Goal: Information Seeking & Learning: Learn about a topic

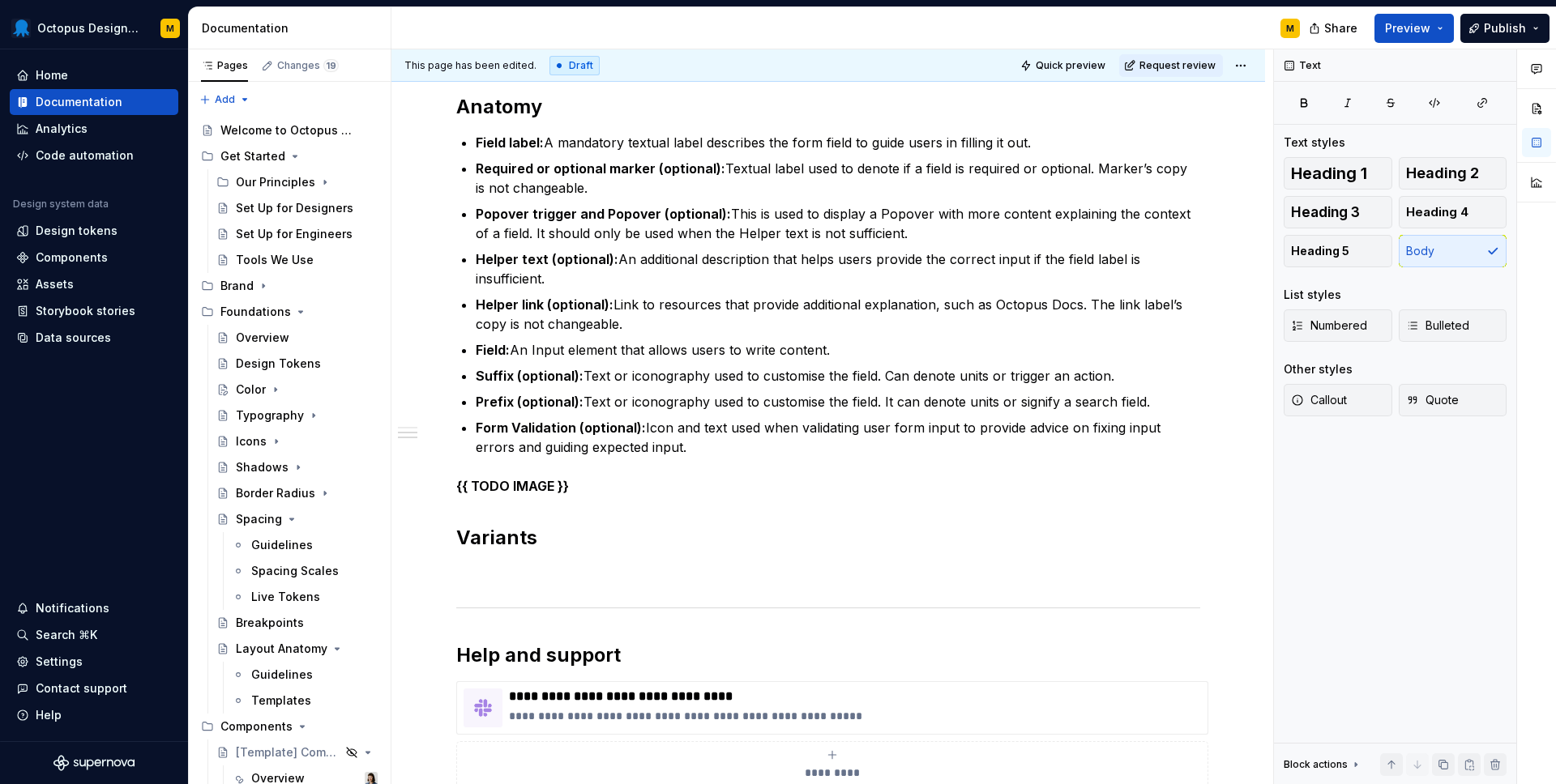
scroll to position [663, 0]
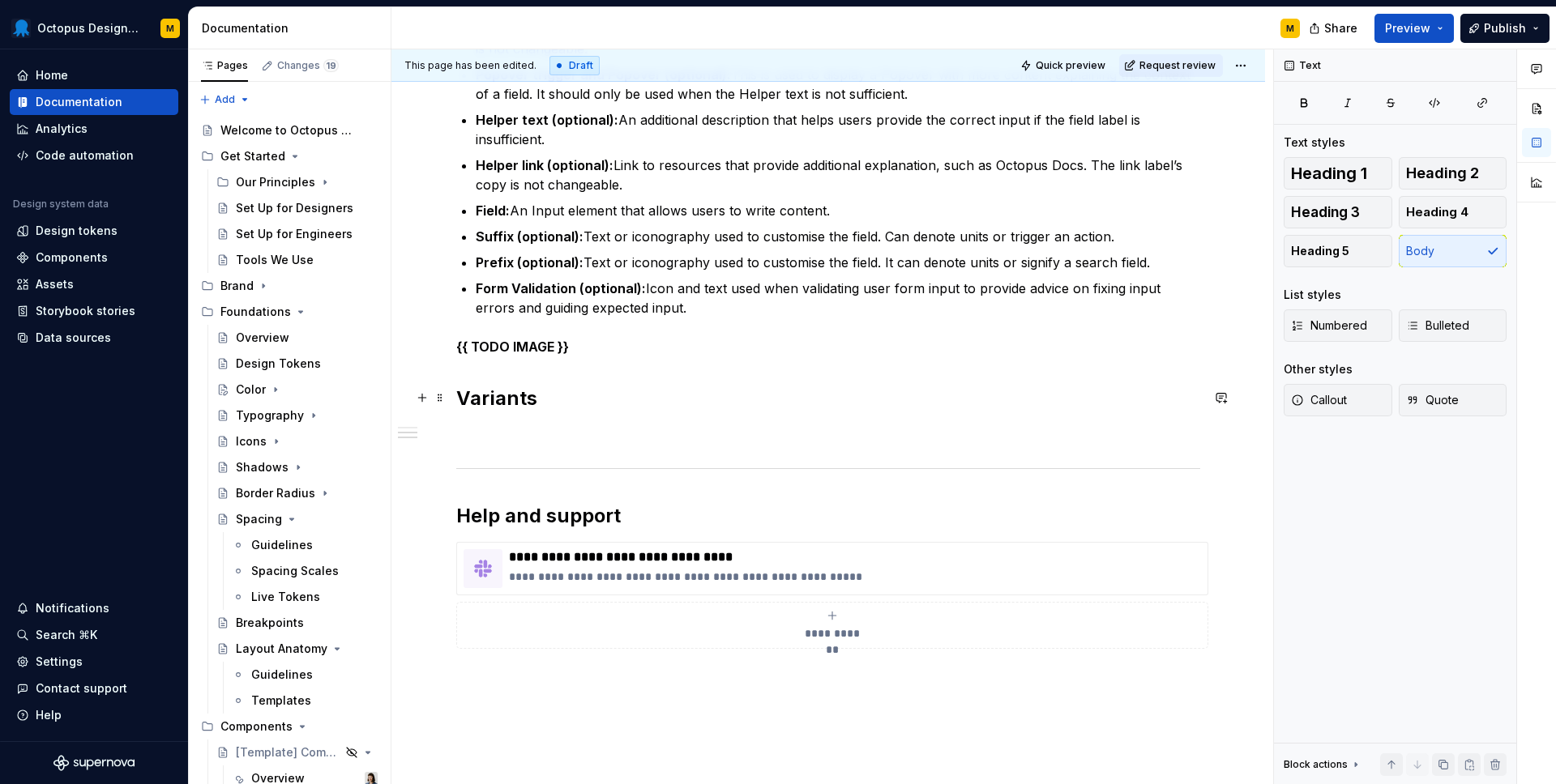
click at [767, 382] on div "**********" at bounding box center [828, 172] width 744 height 1030
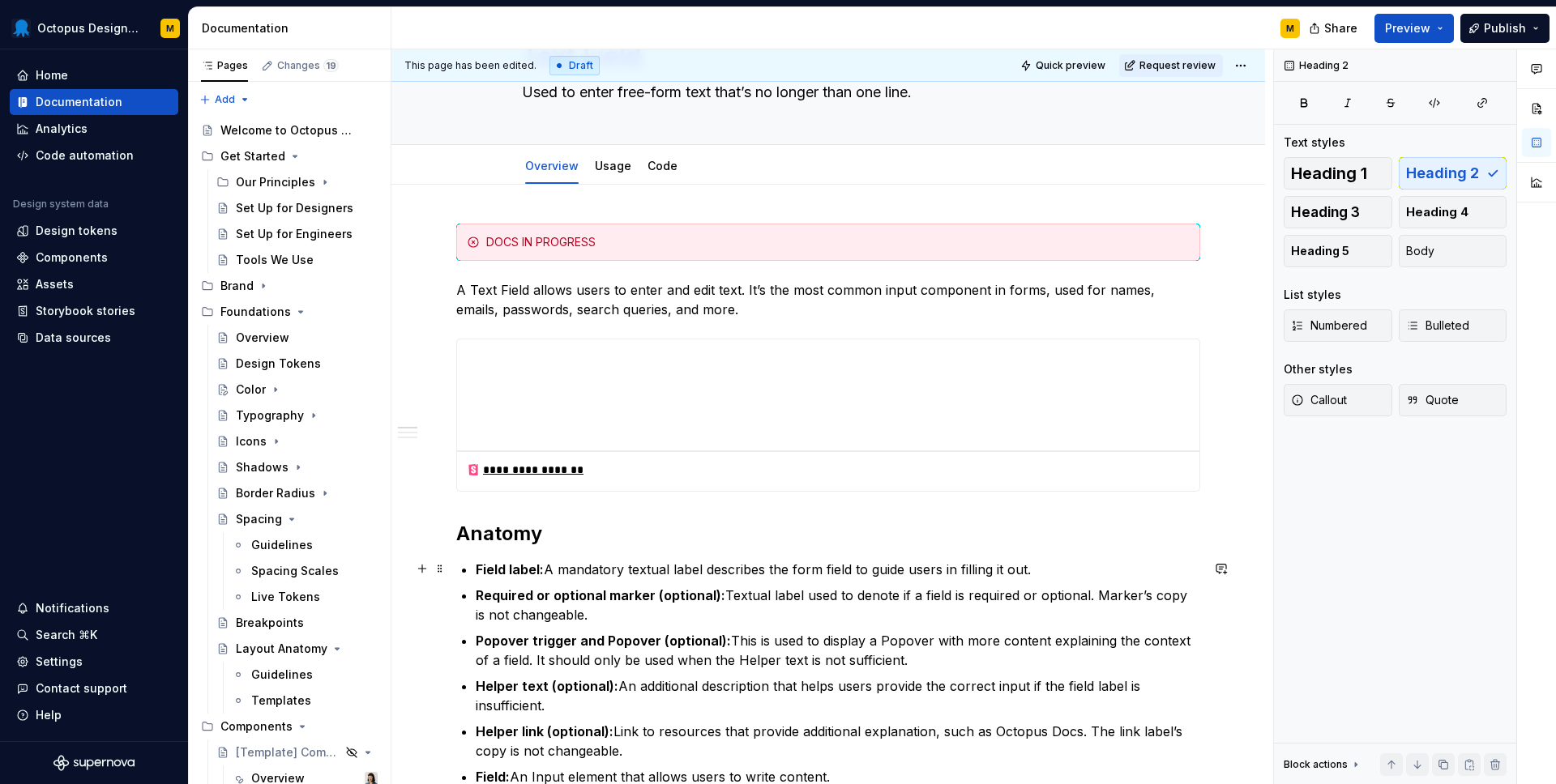
scroll to position [819, 0]
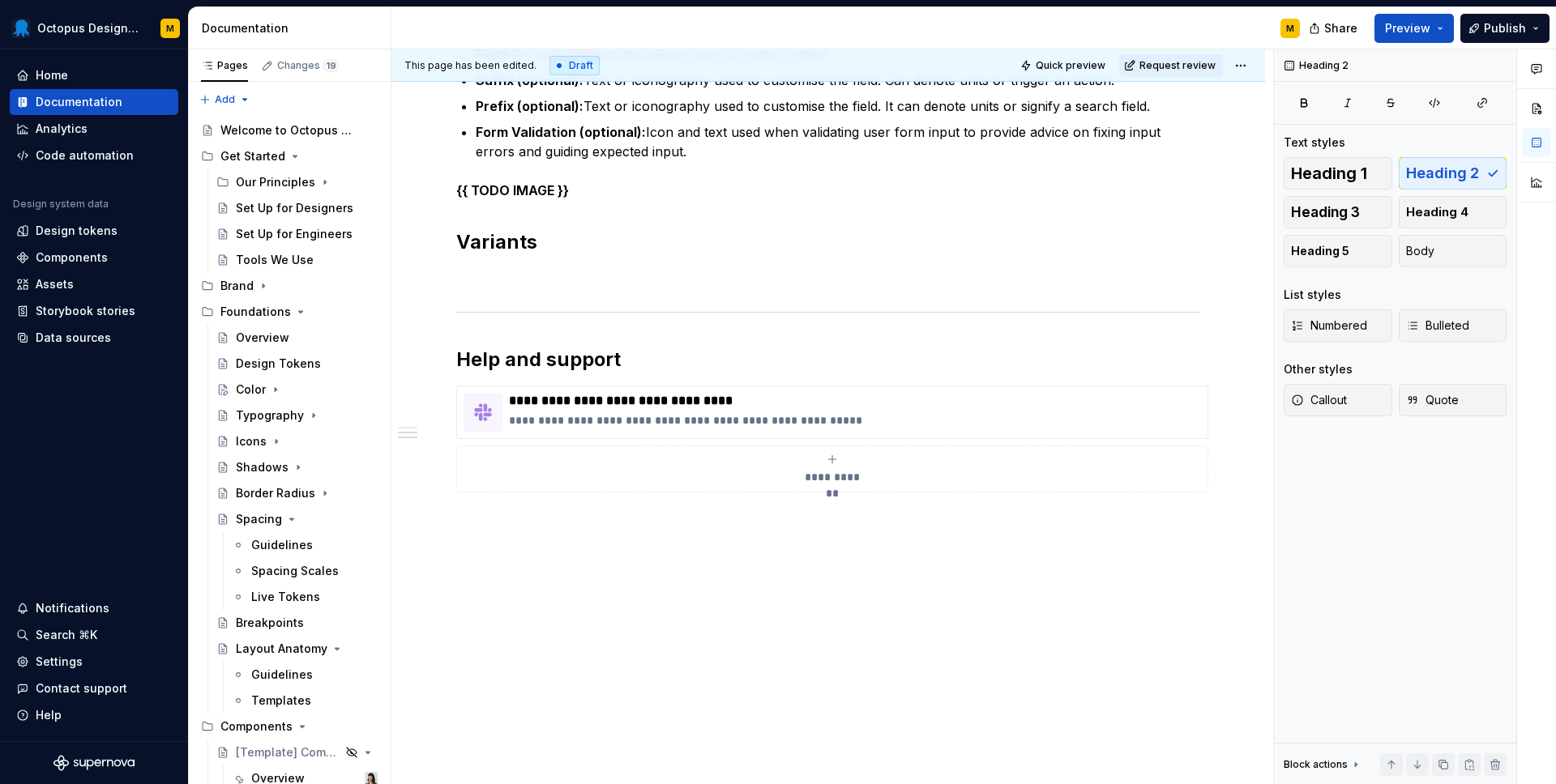
click at [704, 565] on div "**********" at bounding box center [828, 124] width 874 height 1323
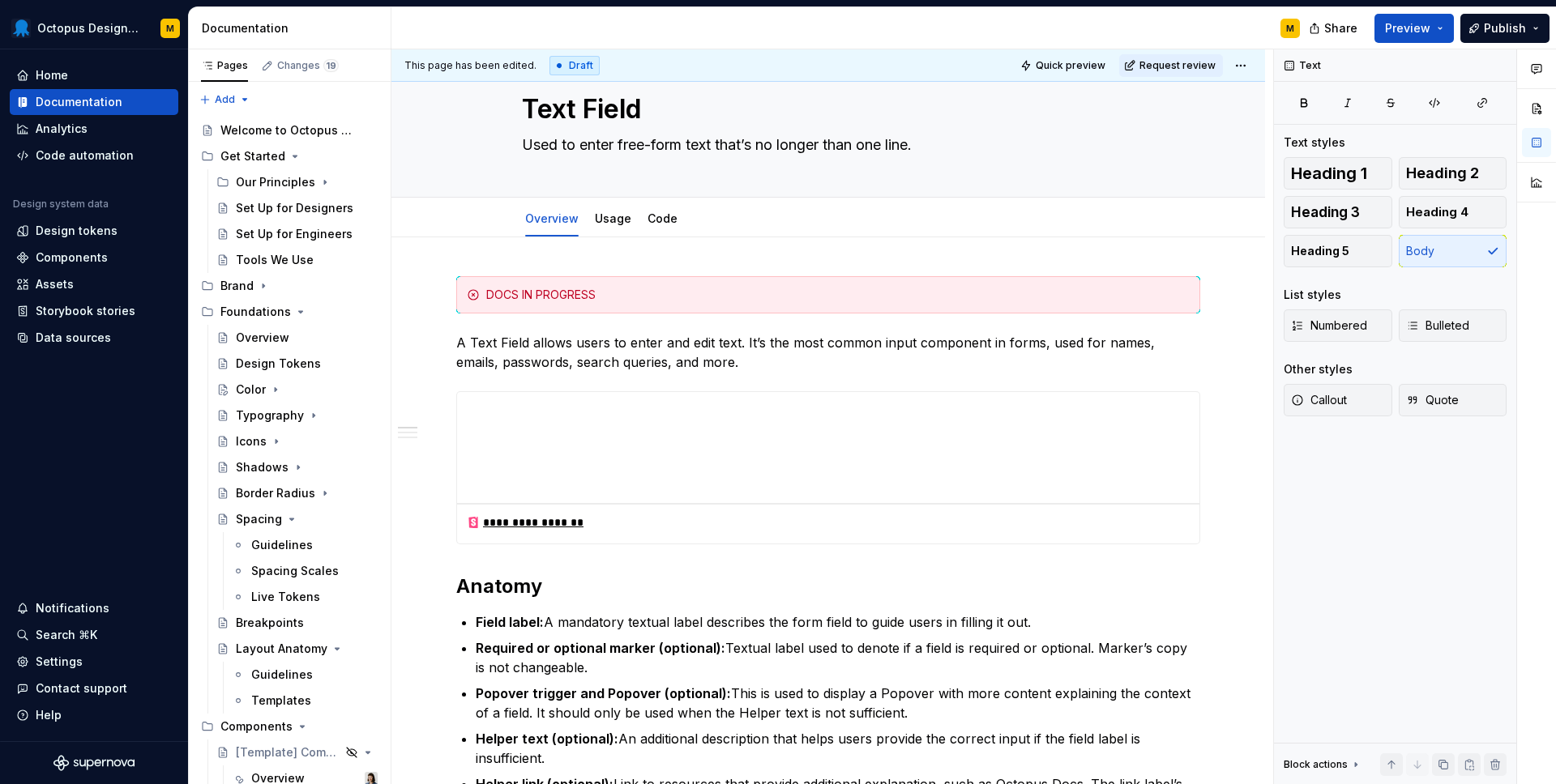
scroll to position [0, 0]
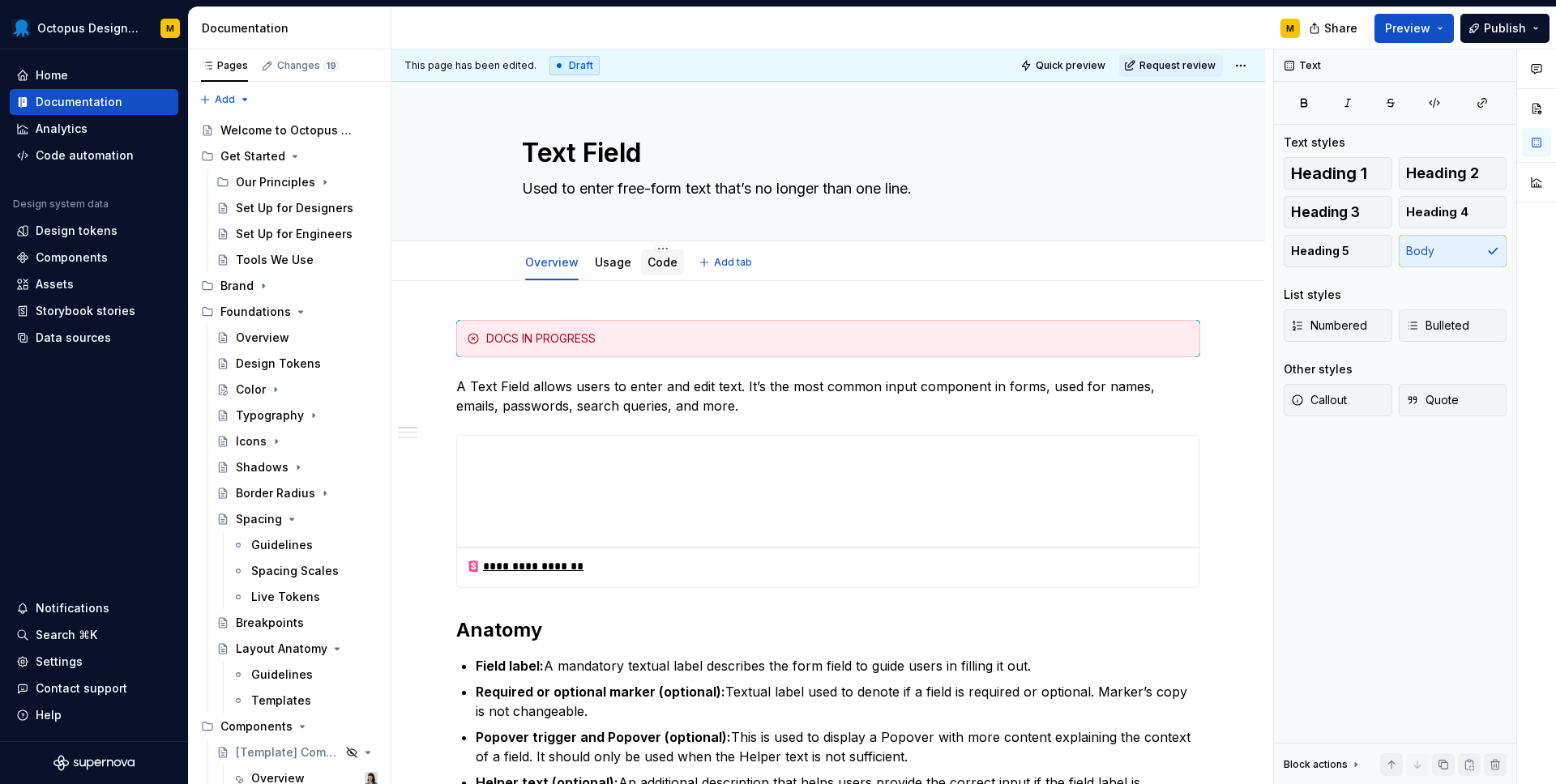
click at [658, 274] on div "Code" at bounding box center [662, 262] width 43 height 26
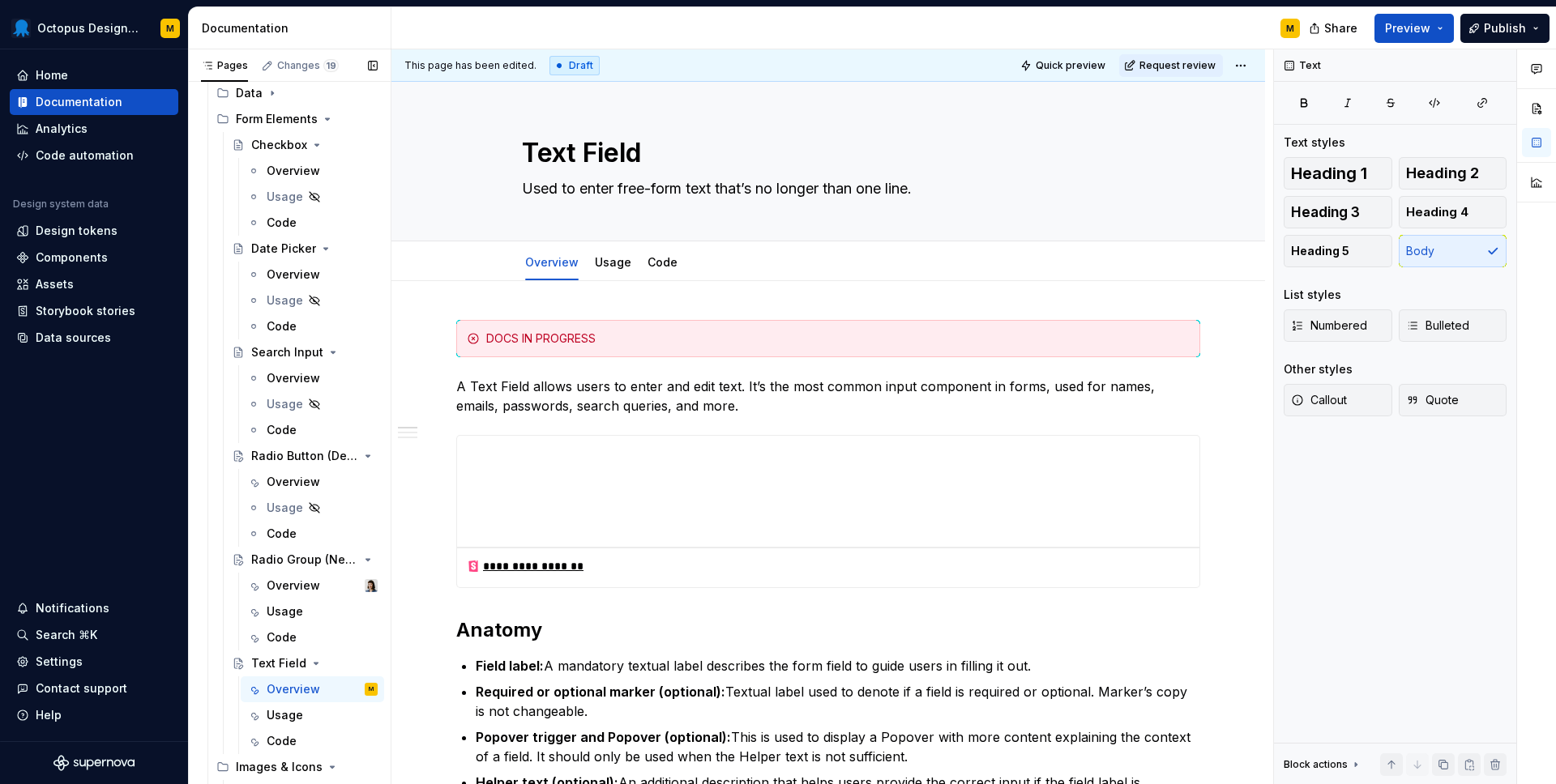
scroll to position [868, 0]
click at [289, 584] on div "Overview" at bounding box center [293, 584] width 54 height 16
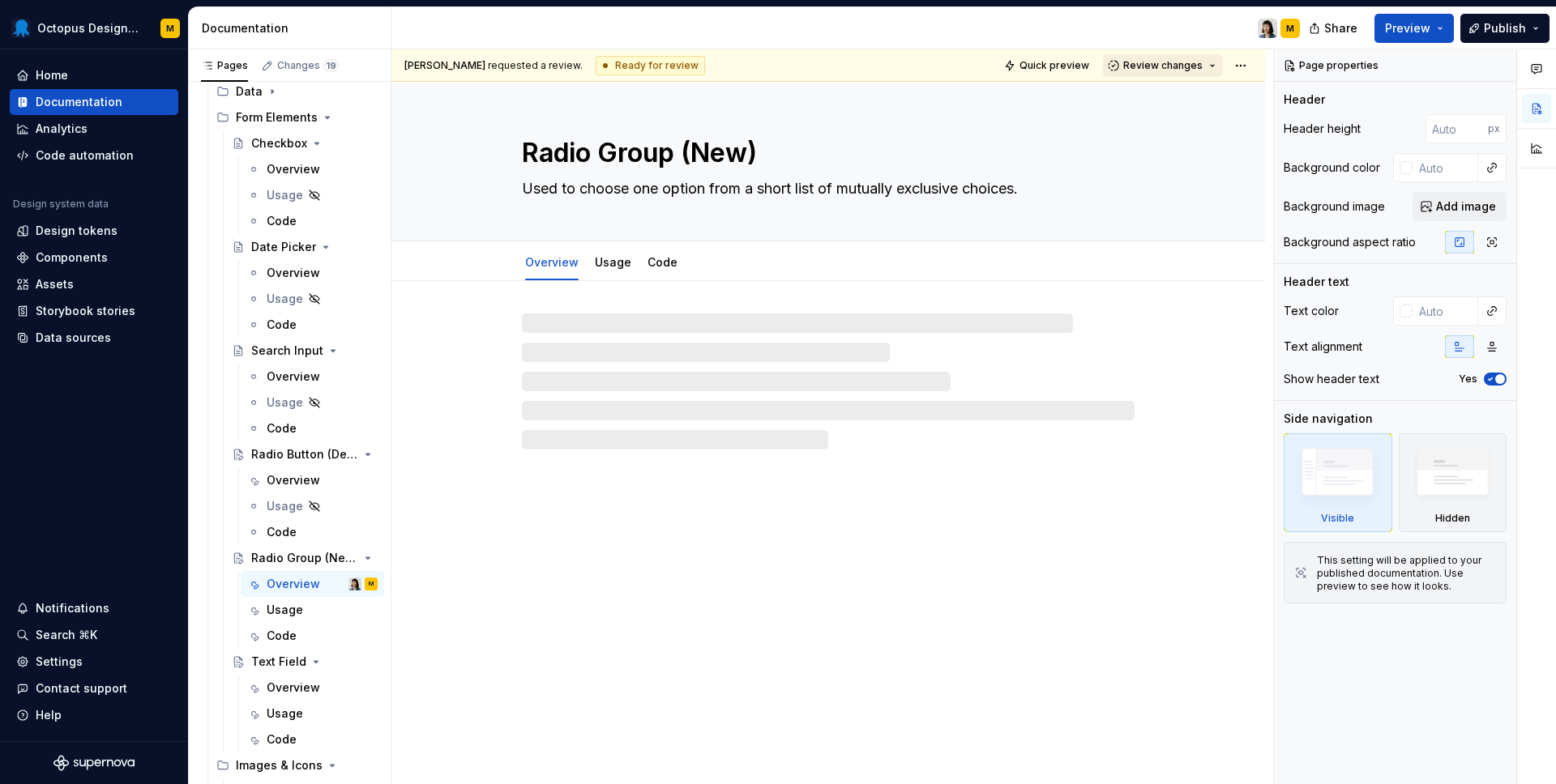
click at [1162, 62] on span "Review changes" at bounding box center [1162, 66] width 79 height 13
click at [877, 142] on textarea "Radio Group (New)" at bounding box center [825, 152] width 613 height 39
click at [1062, 64] on span "Quick preview" at bounding box center [1054, 66] width 69 height 13
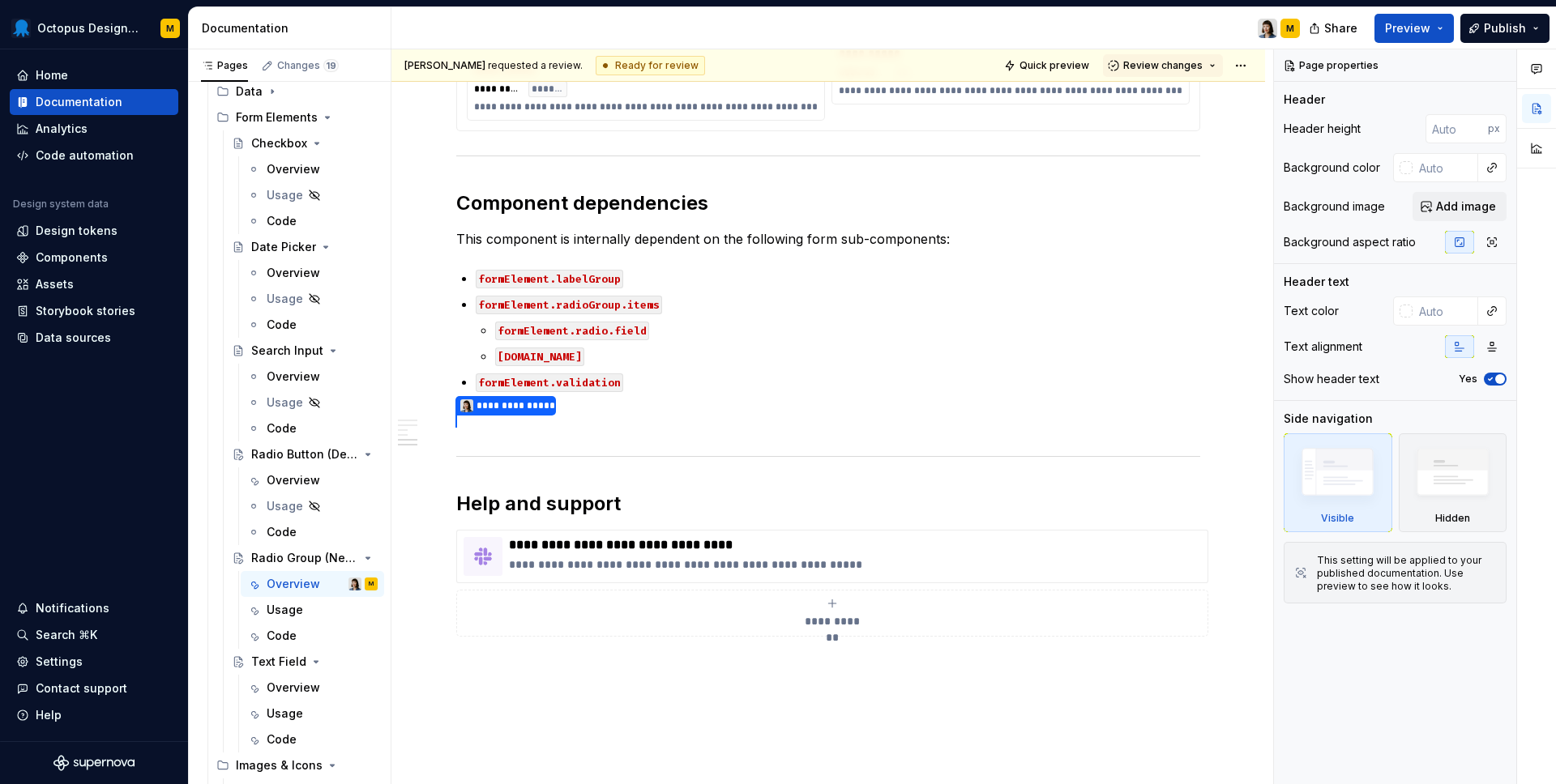
scroll to position [1897, 0]
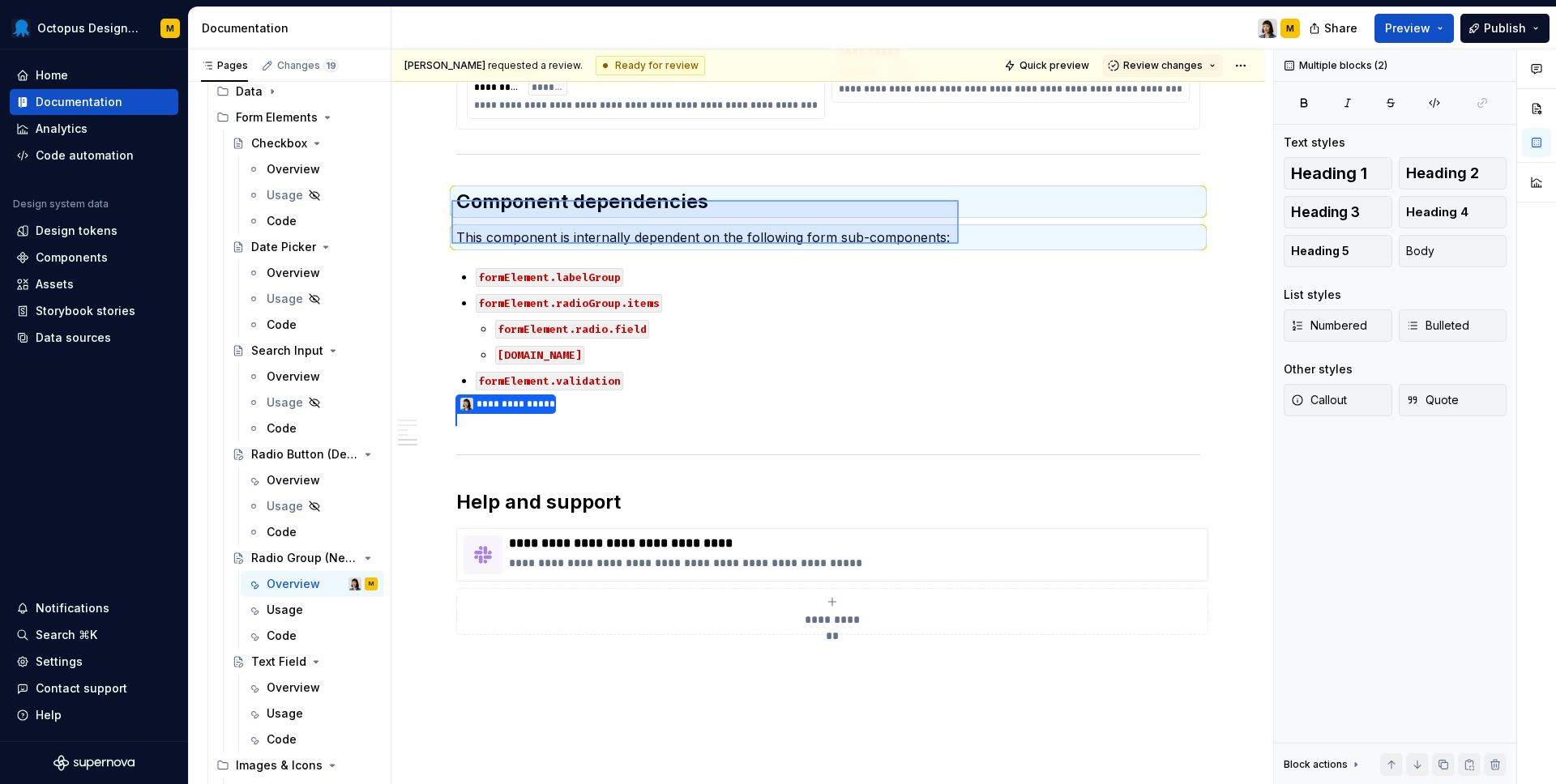
drag, startPoint x: 451, startPoint y: 200, endPoint x: 959, endPoint y: 244, distance: 509.9
click at [959, 244] on div "**********" at bounding box center [833, 417] width 882 height 736
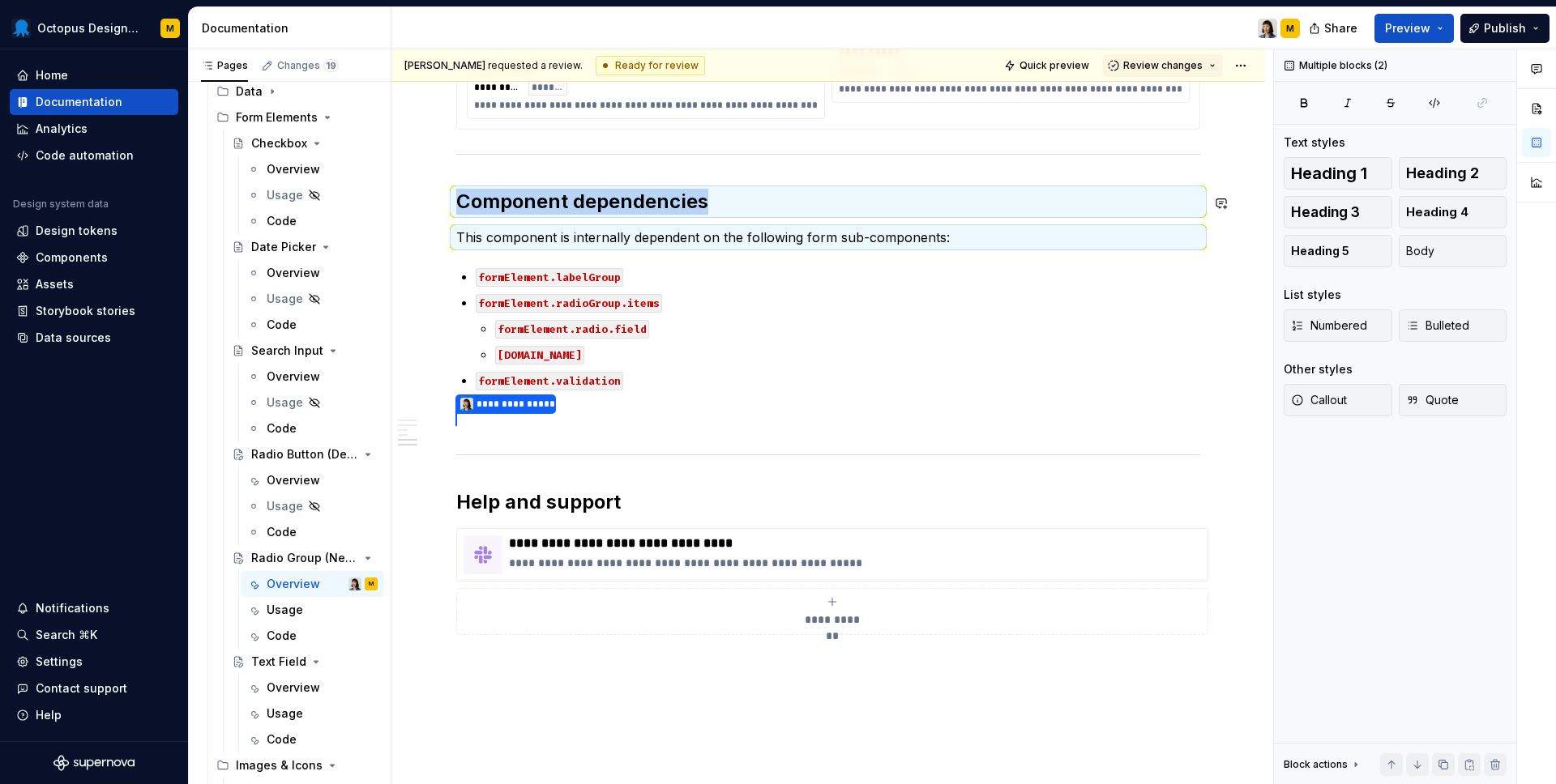
copy div "Component dependencies"
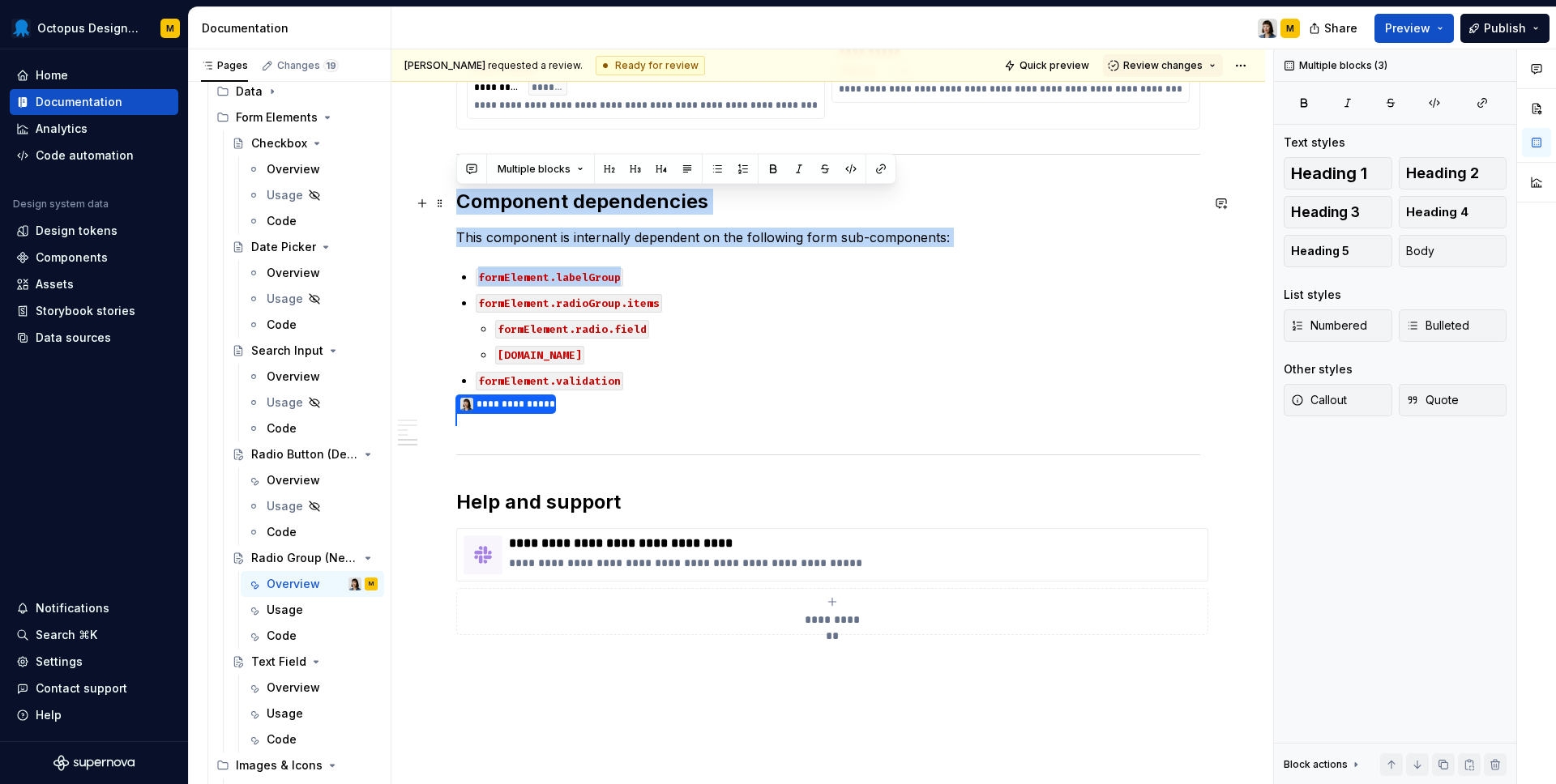
drag, startPoint x: 638, startPoint y: 277, endPoint x: 454, endPoint y: 191, distance: 203.1
copy div "Component dependencies This component is internally dependent on the following …"
click at [292, 684] on div "Overview" at bounding box center [293, 688] width 54 height 16
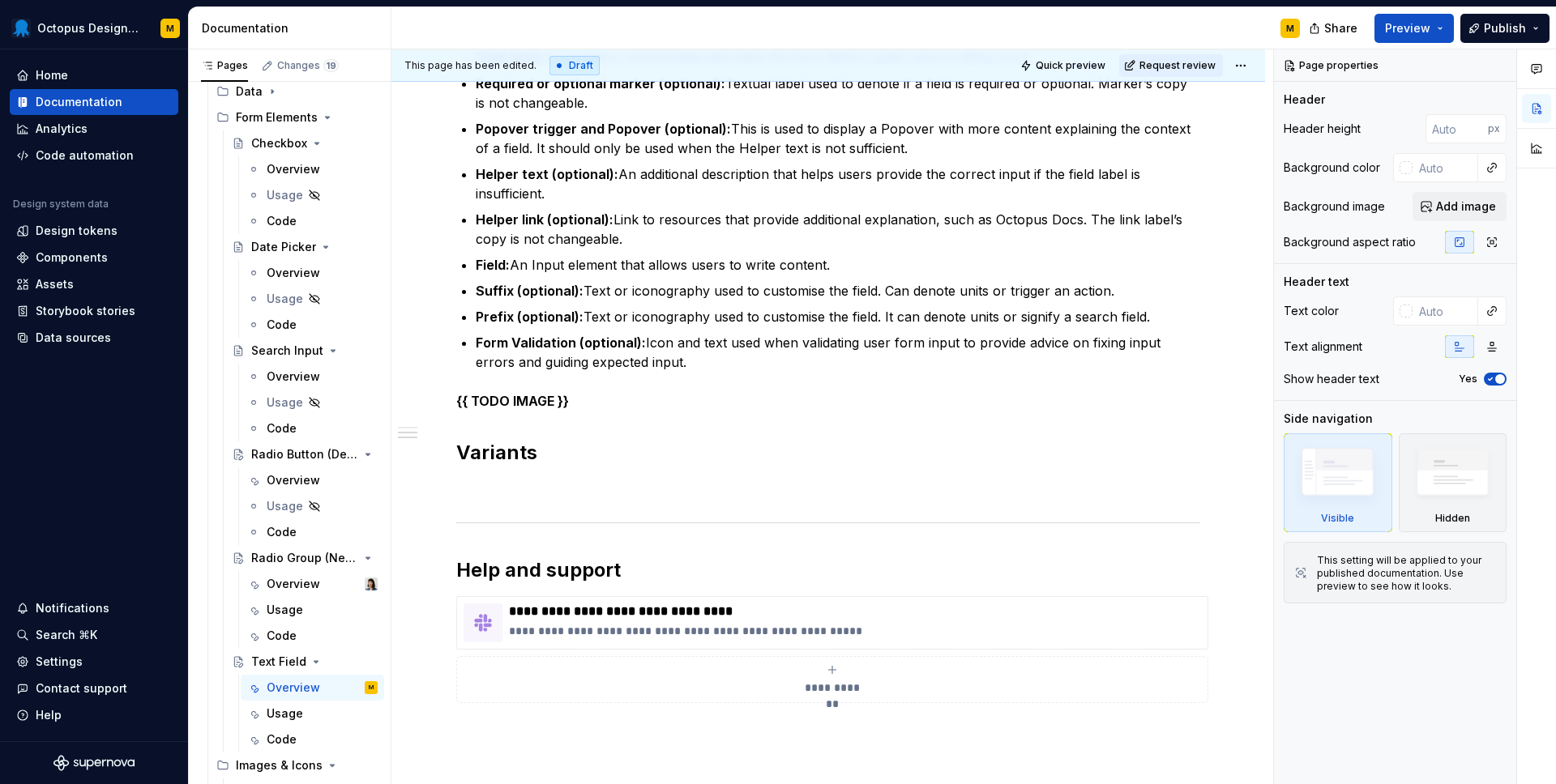
scroll to position [611, 0]
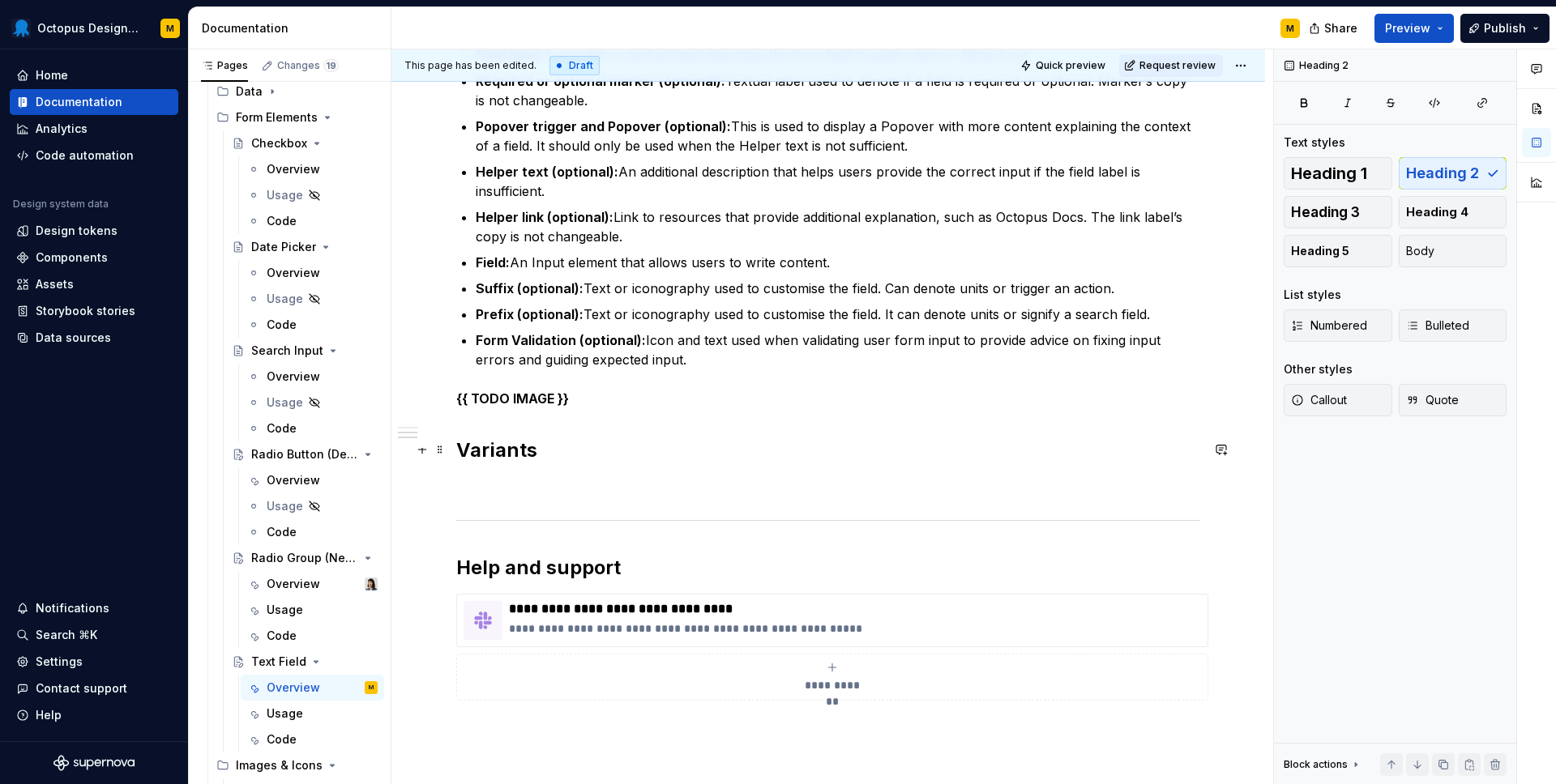
type textarea "*"
click at [488, 451] on h2 "Variants" at bounding box center [828, 450] width 744 height 26
paste div
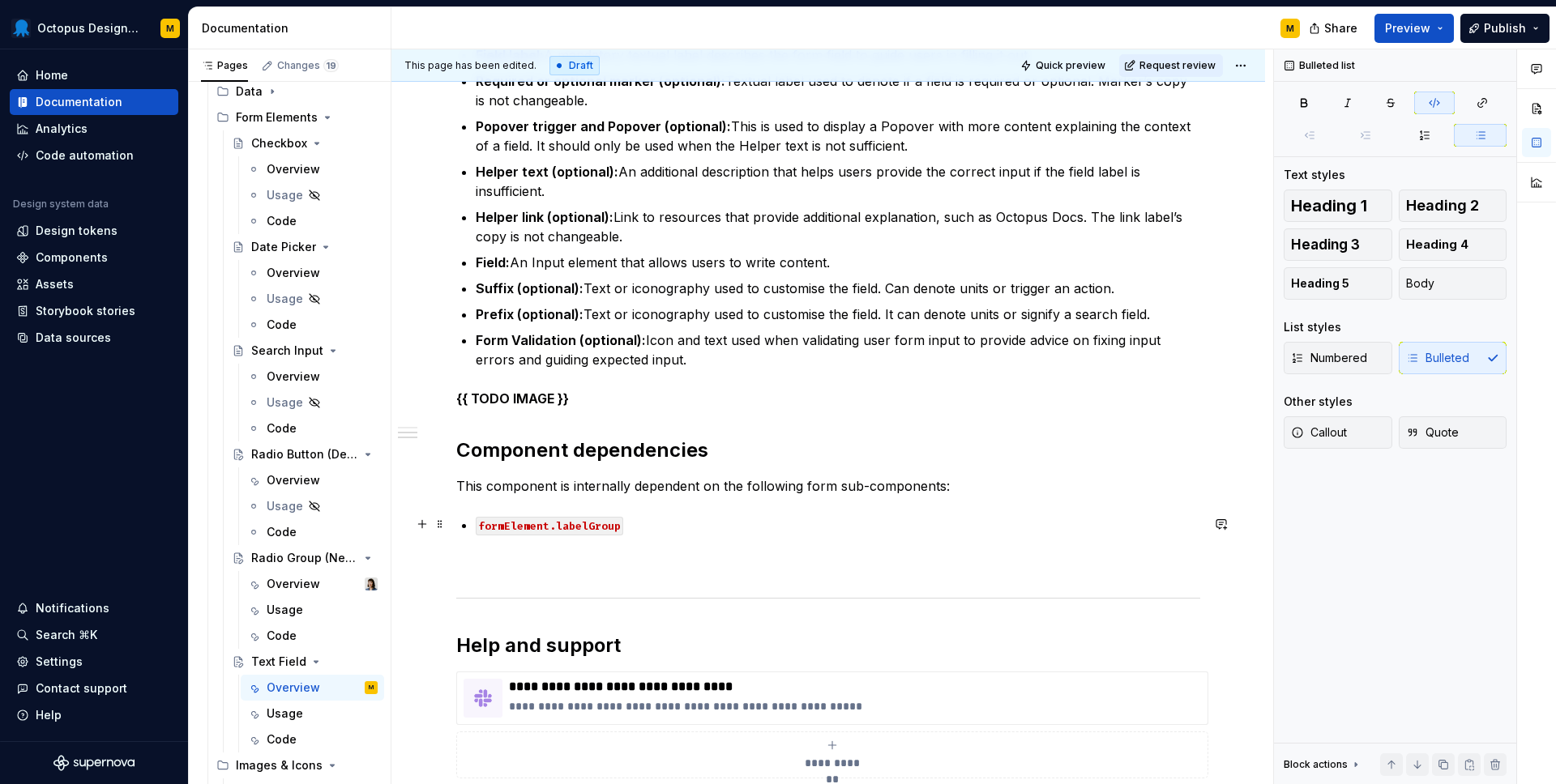
click at [639, 522] on p "formElement.labelGroup" at bounding box center [837, 524] width 724 height 19
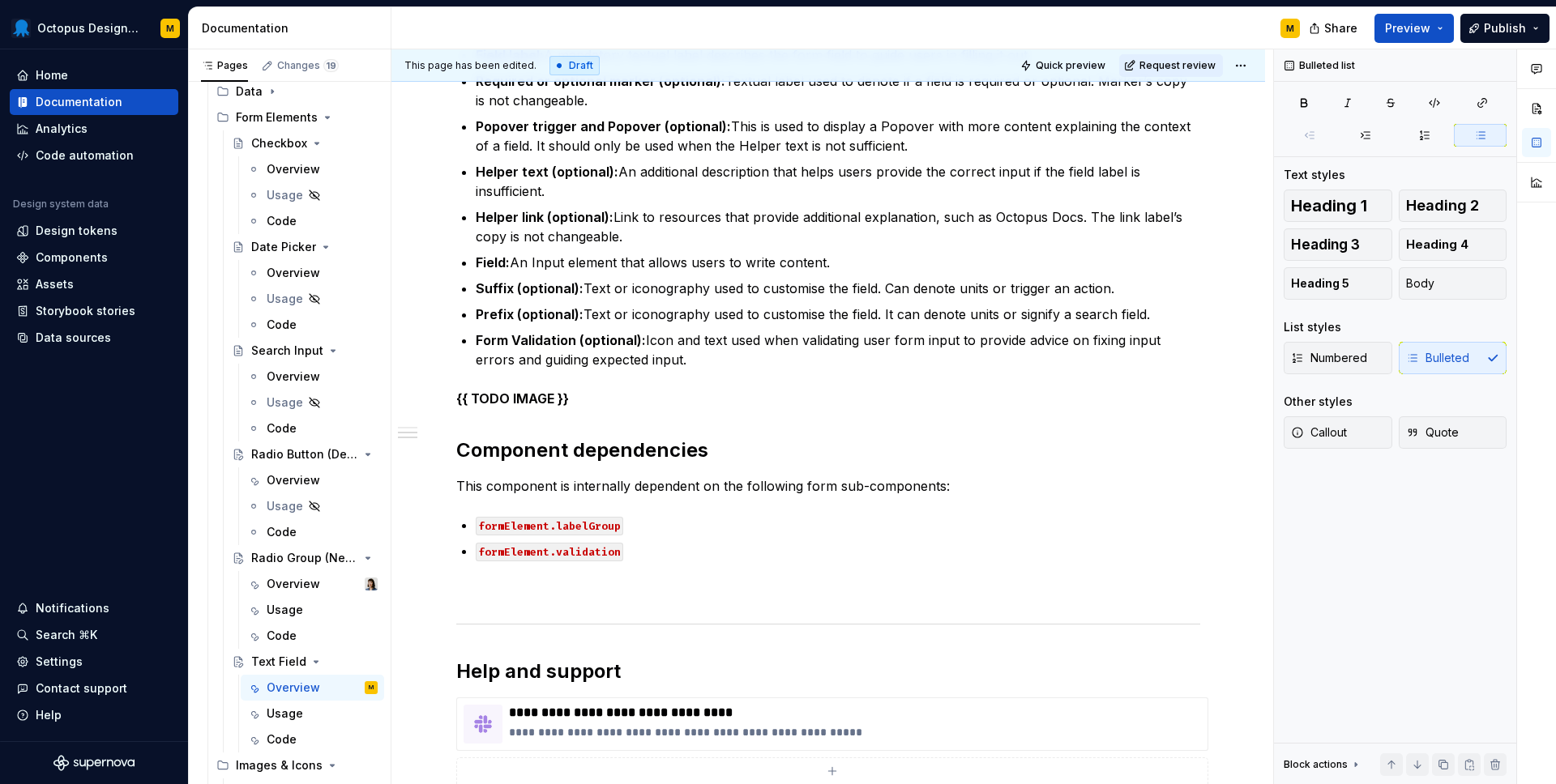
type textarea "*"
click at [972, 485] on p "This component is internally dependent on the following form sub-components:" at bounding box center [828, 486] width 744 height 19
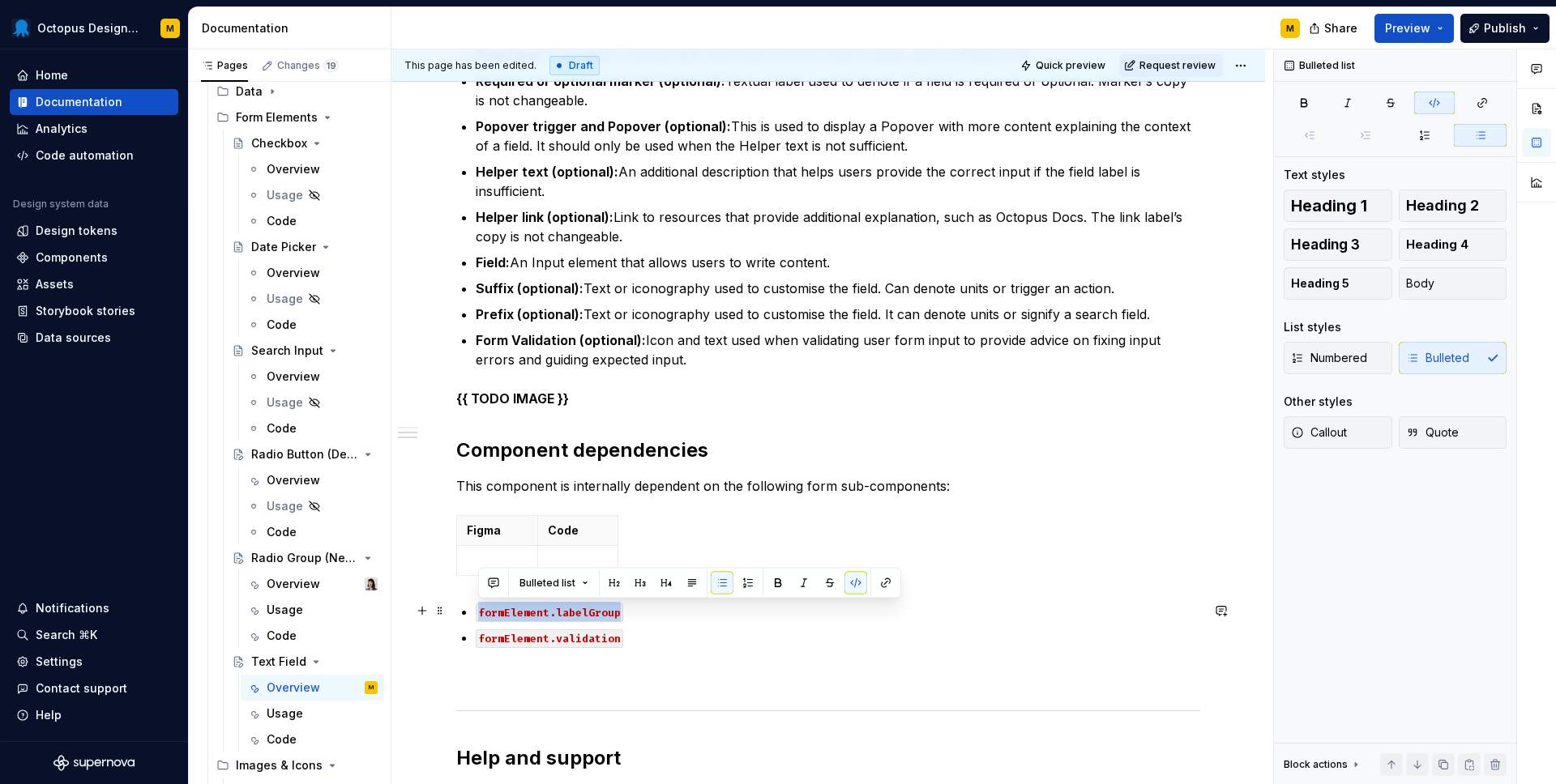
drag, startPoint x: 621, startPoint y: 612, endPoint x: 472, endPoint y: 613, distance: 149.0
click at [472, 613] on div "**********" at bounding box center [828, 319] width 744 height 1220
copy code "formElement.labelGroup"
click at [482, 554] on p at bounding box center [497, 560] width 61 height 16
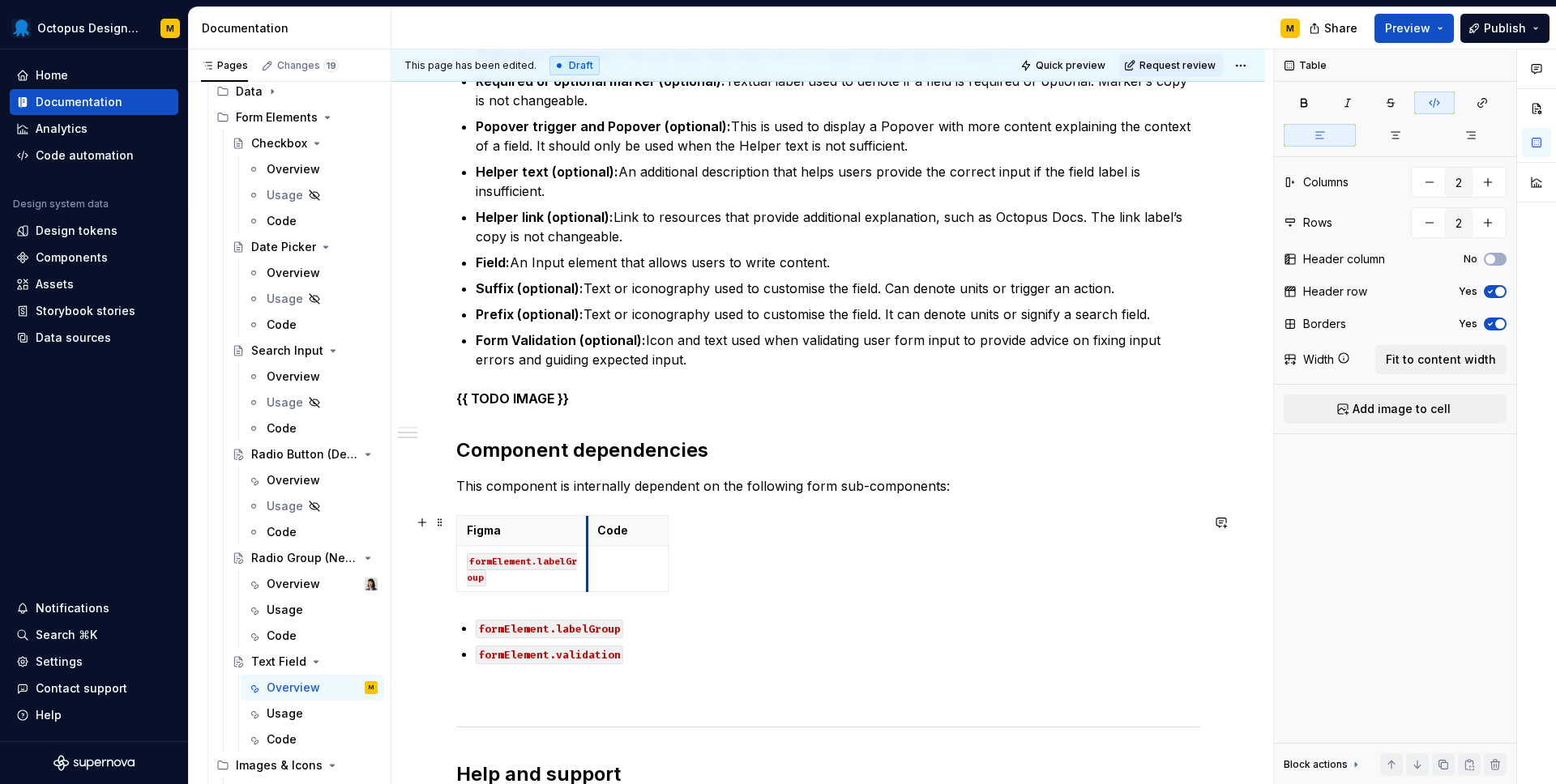
drag, startPoint x: 539, startPoint y: 527, endPoint x: 590, endPoint y: 526, distance: 51.0
click at [590, 526] on th "Code" at bounding box center [627, 530] width 81 height 30
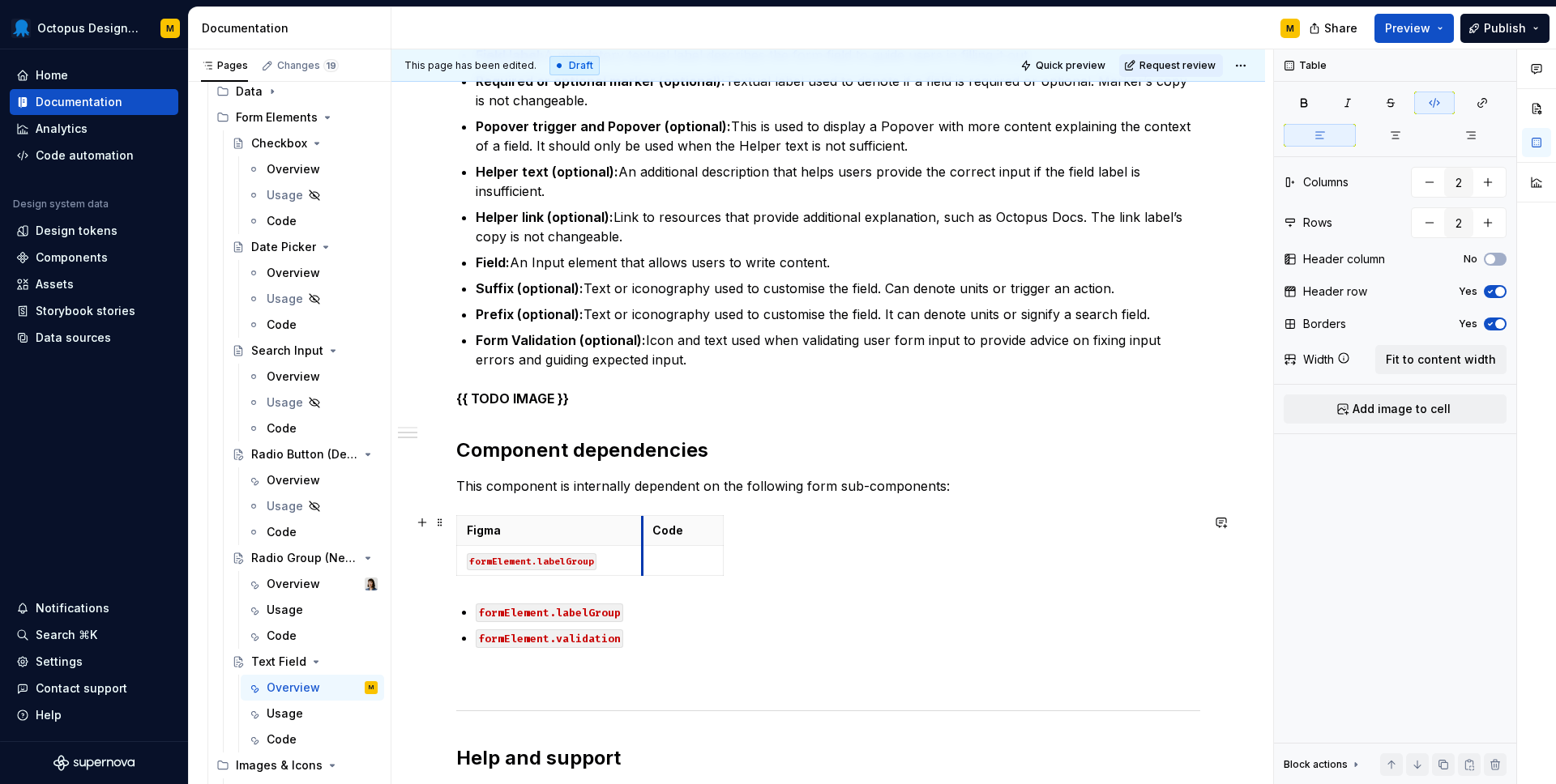
drag, startPoint x: 590, startPoint y: 526, endPoint x: 644, endPoint y: 526, distance: 54.0
click at [645, 526] on th "Code" at bounding box center [683, 530] width 81 height 30
drag, startPoint x: 721, startPoint y: 523, endPoint x: 839, endPoint y: 521, distance: 118.0
click at [683, 559] on p at bounding box center [741, 560] width 178 height 16
click at [613, 568] on td "formElement.labelGroup" at bounding box center [551, 560] width 186 height 30
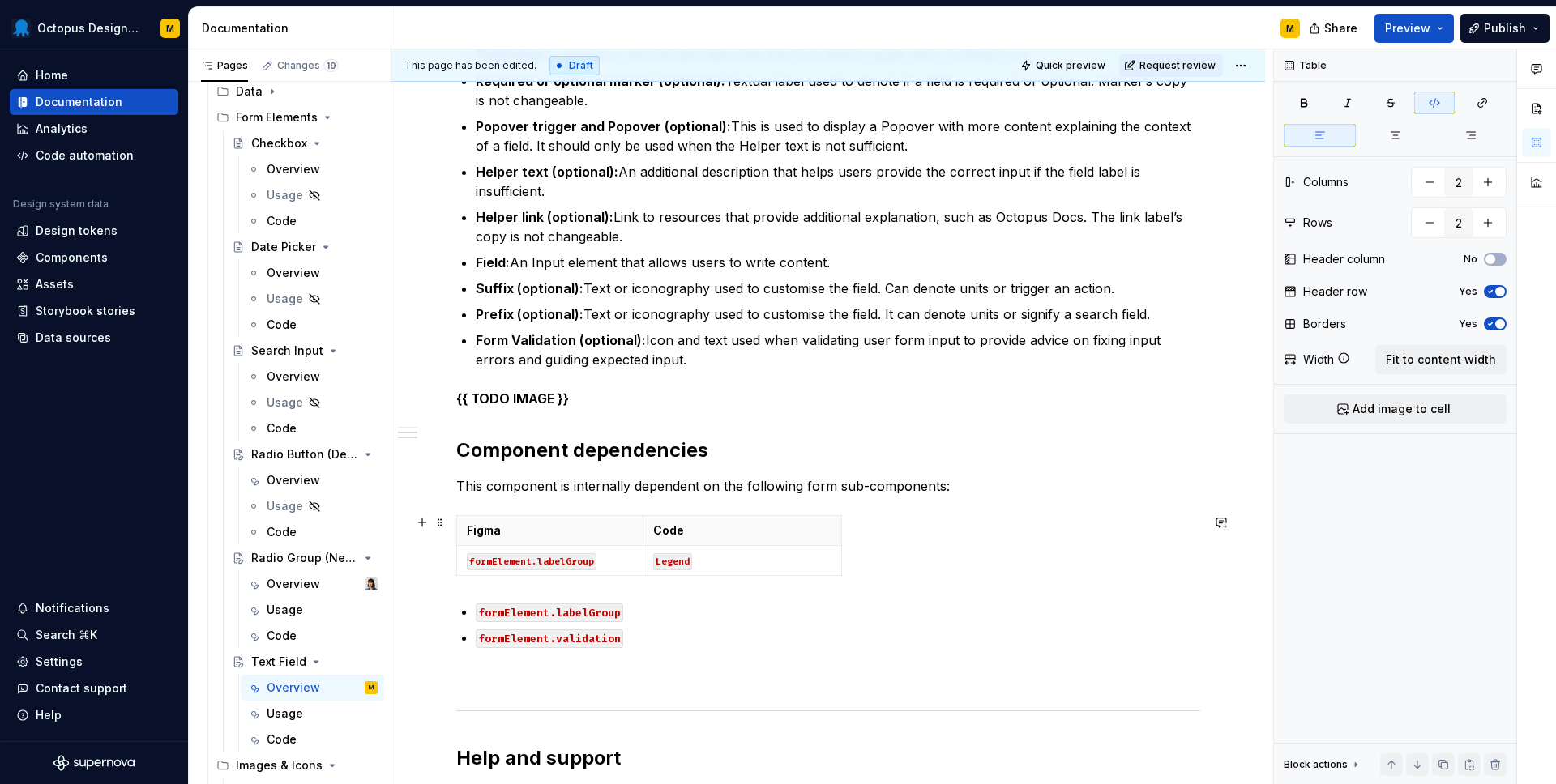
click at [644, 575] on div "Figma Code formElement.labelGroup Legend" at bounding box center [828, 549] width 744 height 68
click at [651, 579] on div "Figma Code formElement.labelGroup Legend" at bounding box center [828, 549] width 744 height 68
click at [648, 576] on icon "button" at bounding box center [649, 575] width 13 height 13
type input "3"
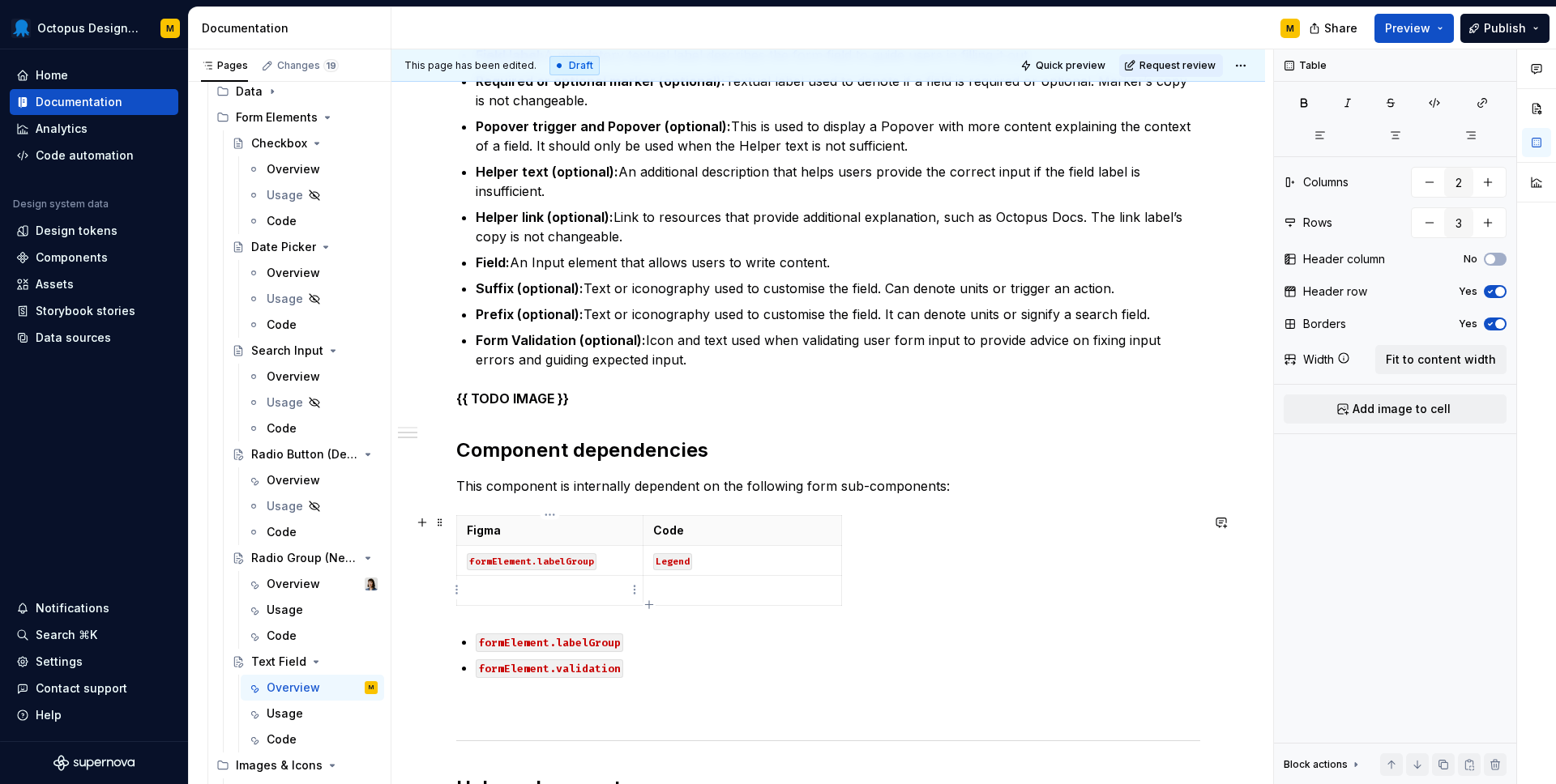
click at [554, 580] on td at bounding box center [551, 591] width 186 height 30
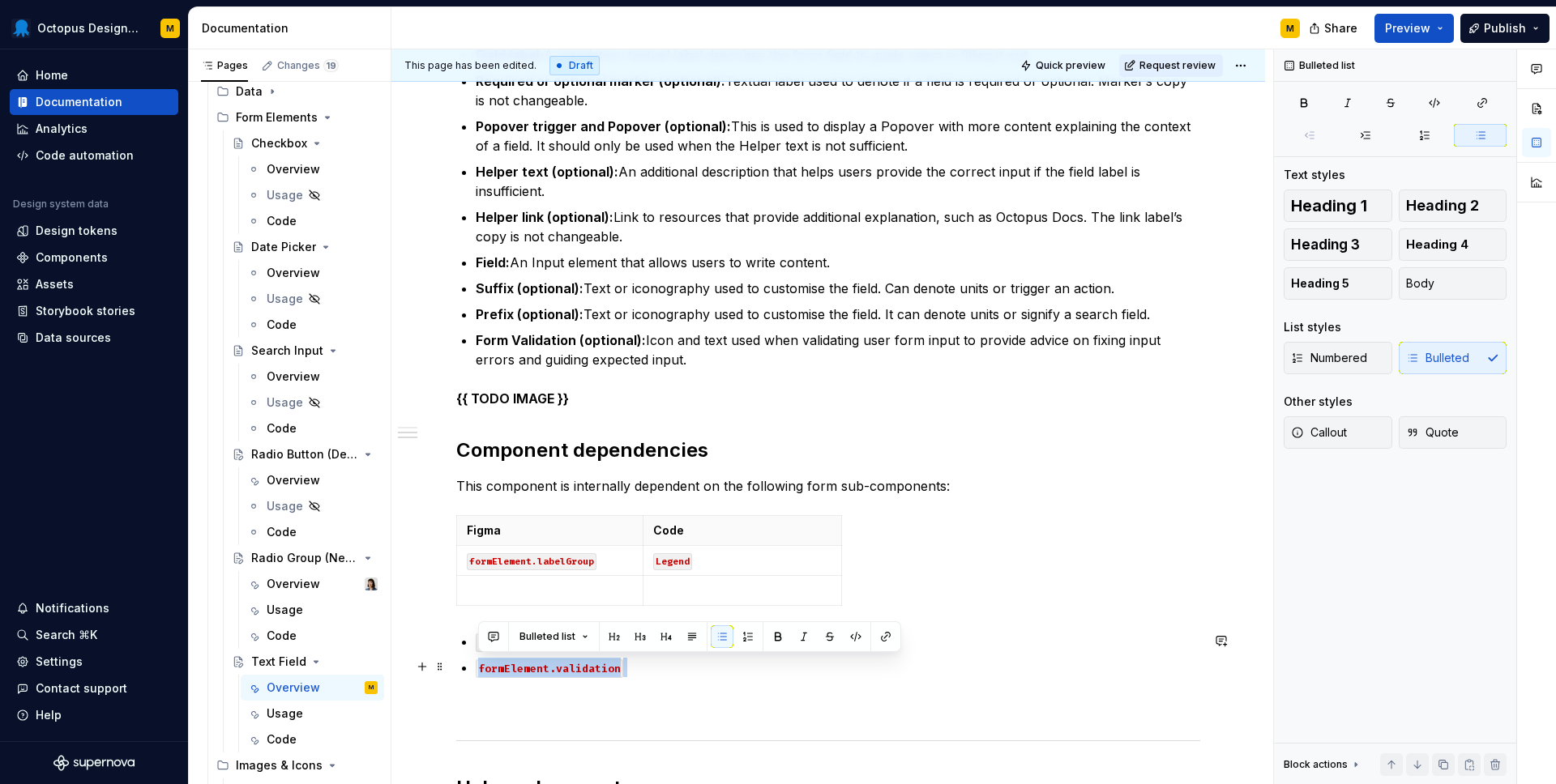
drag, startPoint x: 629, startPoint y: 667, endPoint x: 469, endPoint y: 666, distance: 160.0
click at [469, 666] on div "**********" at bounding box center [828, 334] width 744 height 1250
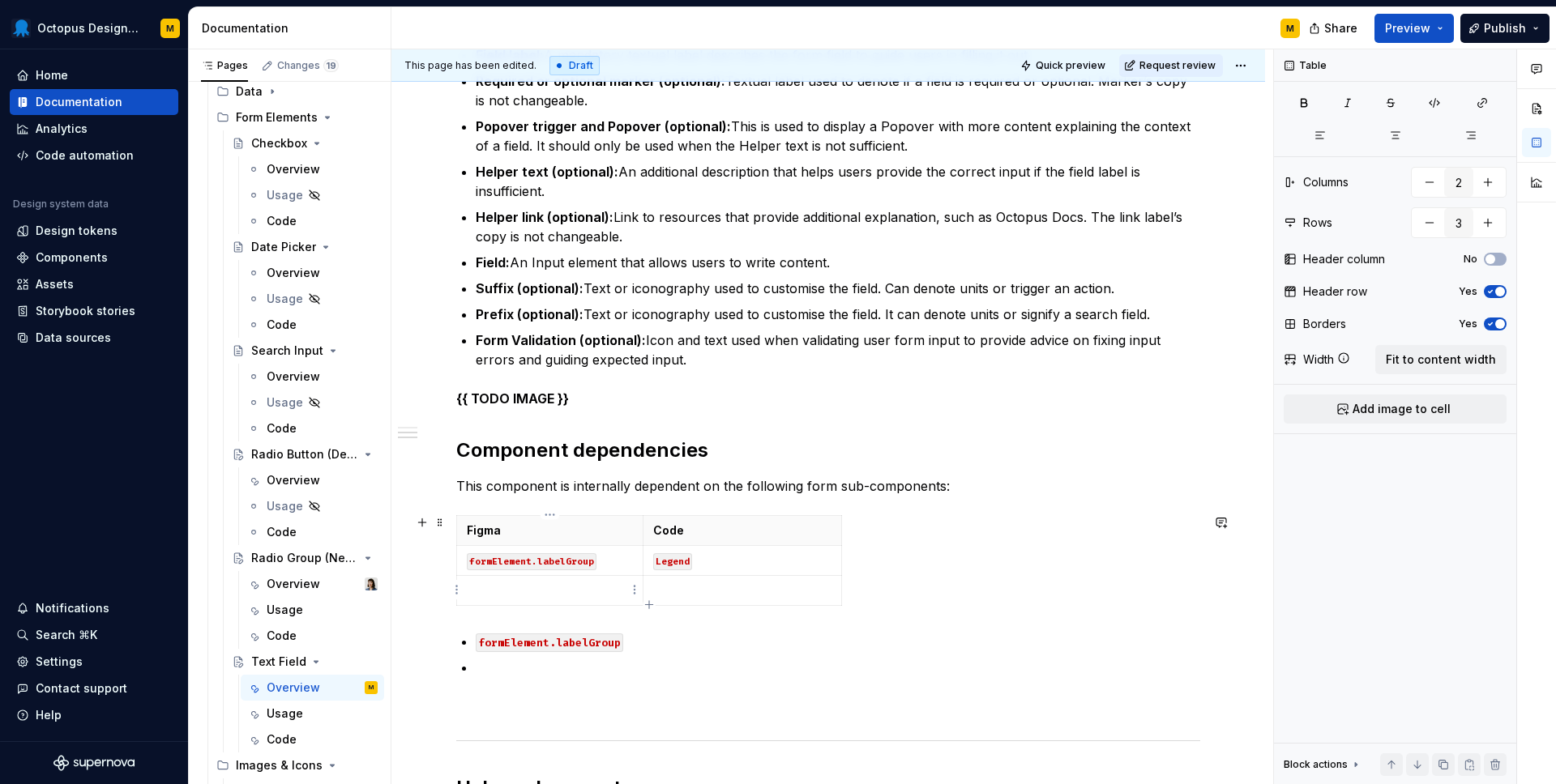
click at [494, 593] on p at bounding box center [550, 591] width 166 height 16
click at [680, 591] on p at bounding box center [741, 591] width 178 height 16
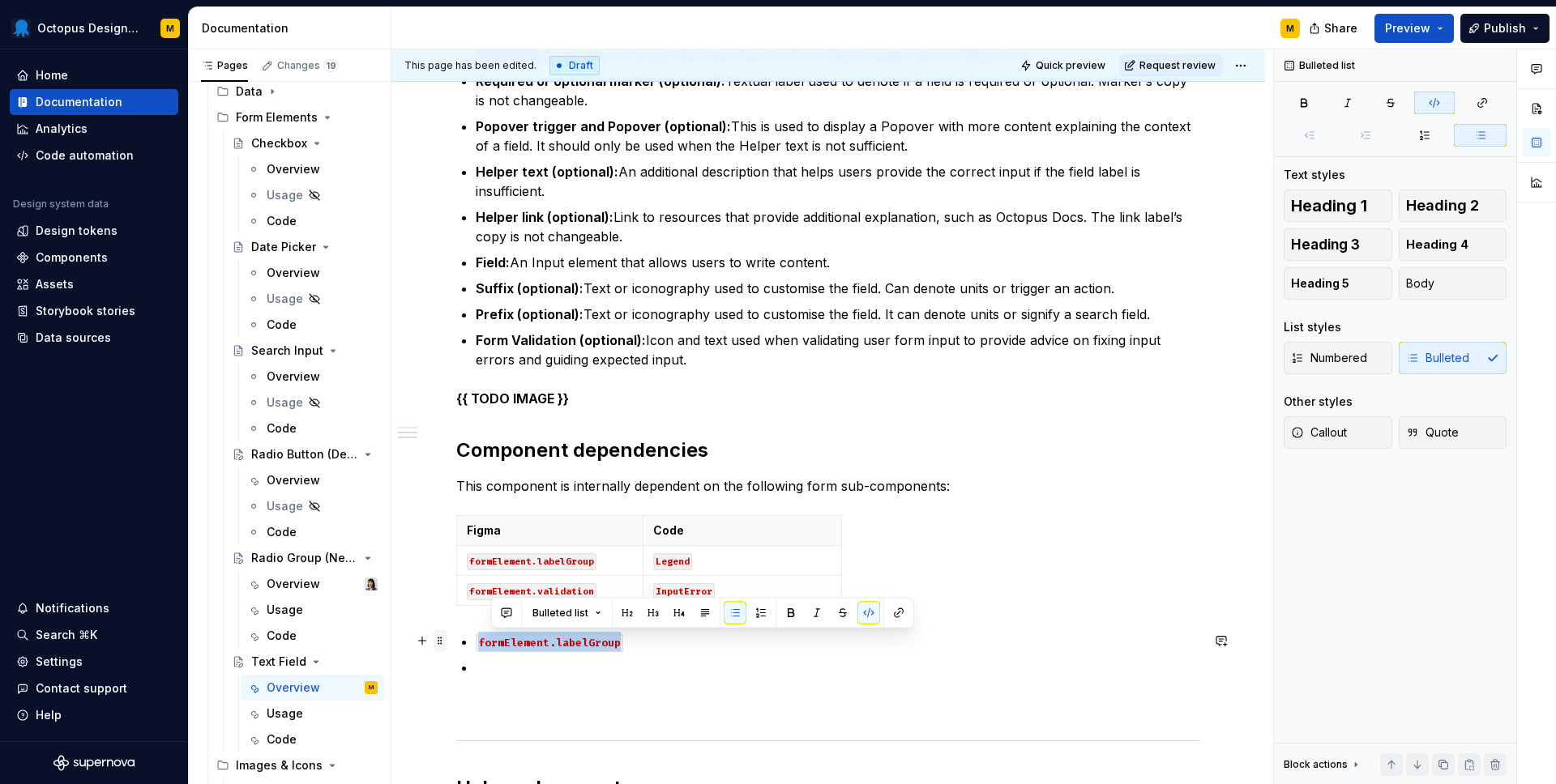
drag, startPoint x: 663, startPoint y: 643, endPoint x: 435, endPoint y: 646, distance: 228.0
click at [457, 646] on div "**********" at bounding box center [828, 344] width 744 height 1270
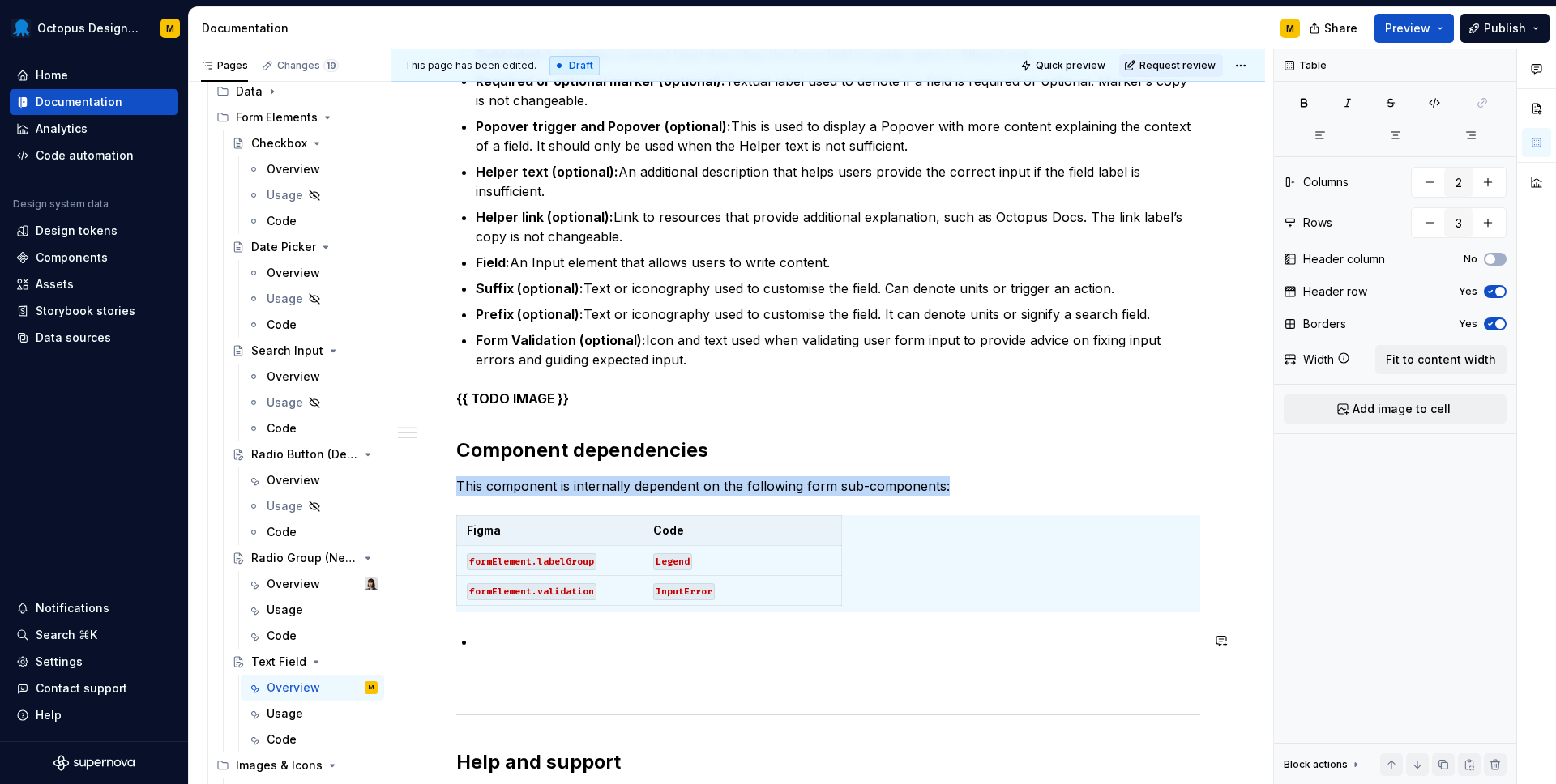
click at [714, 674] on p at bounding box center [828, 680] width 744 height 19
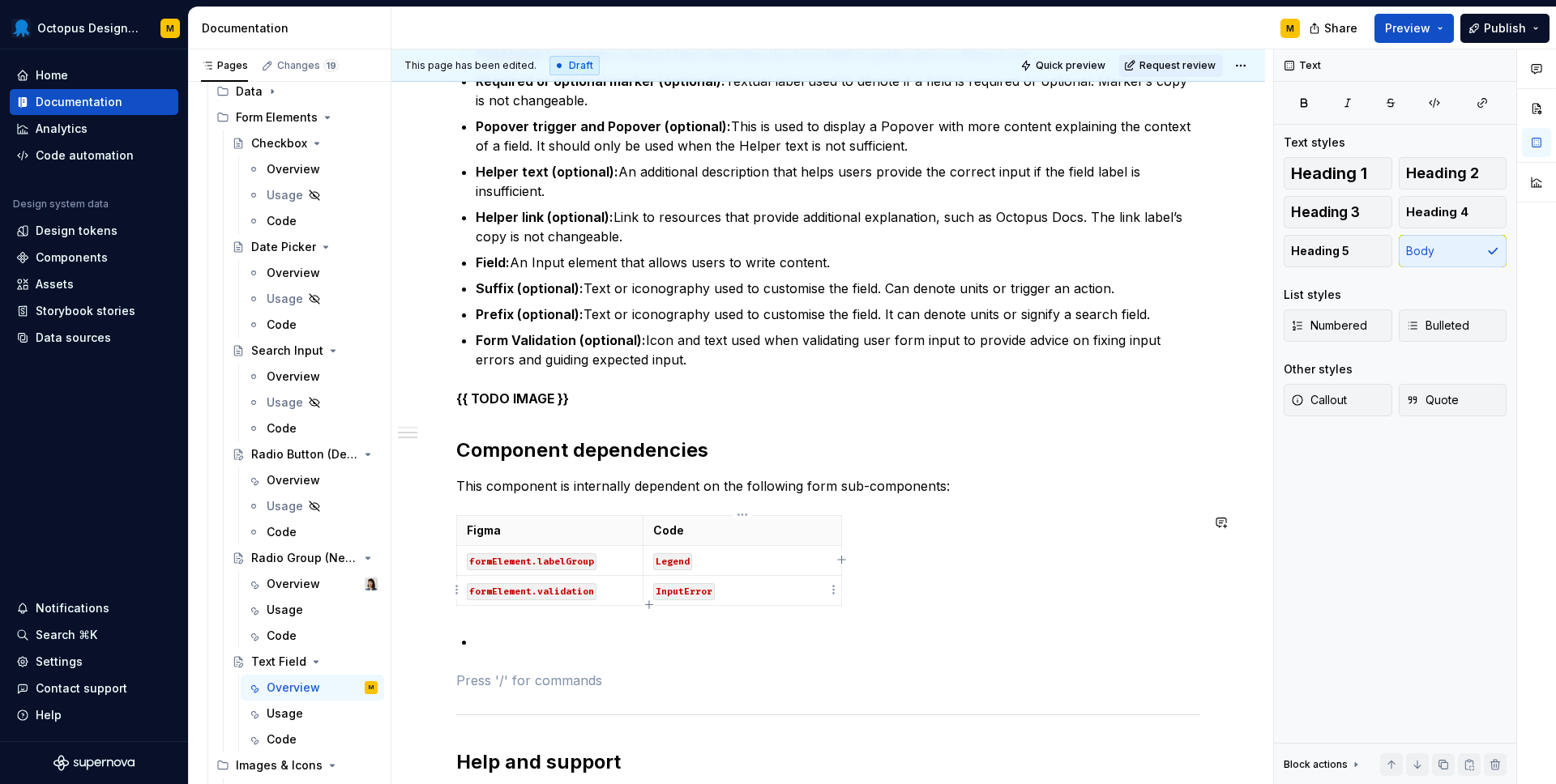
click at [760, 595] on p "InputError" at bounding box center [741, 591] width 178 height 16
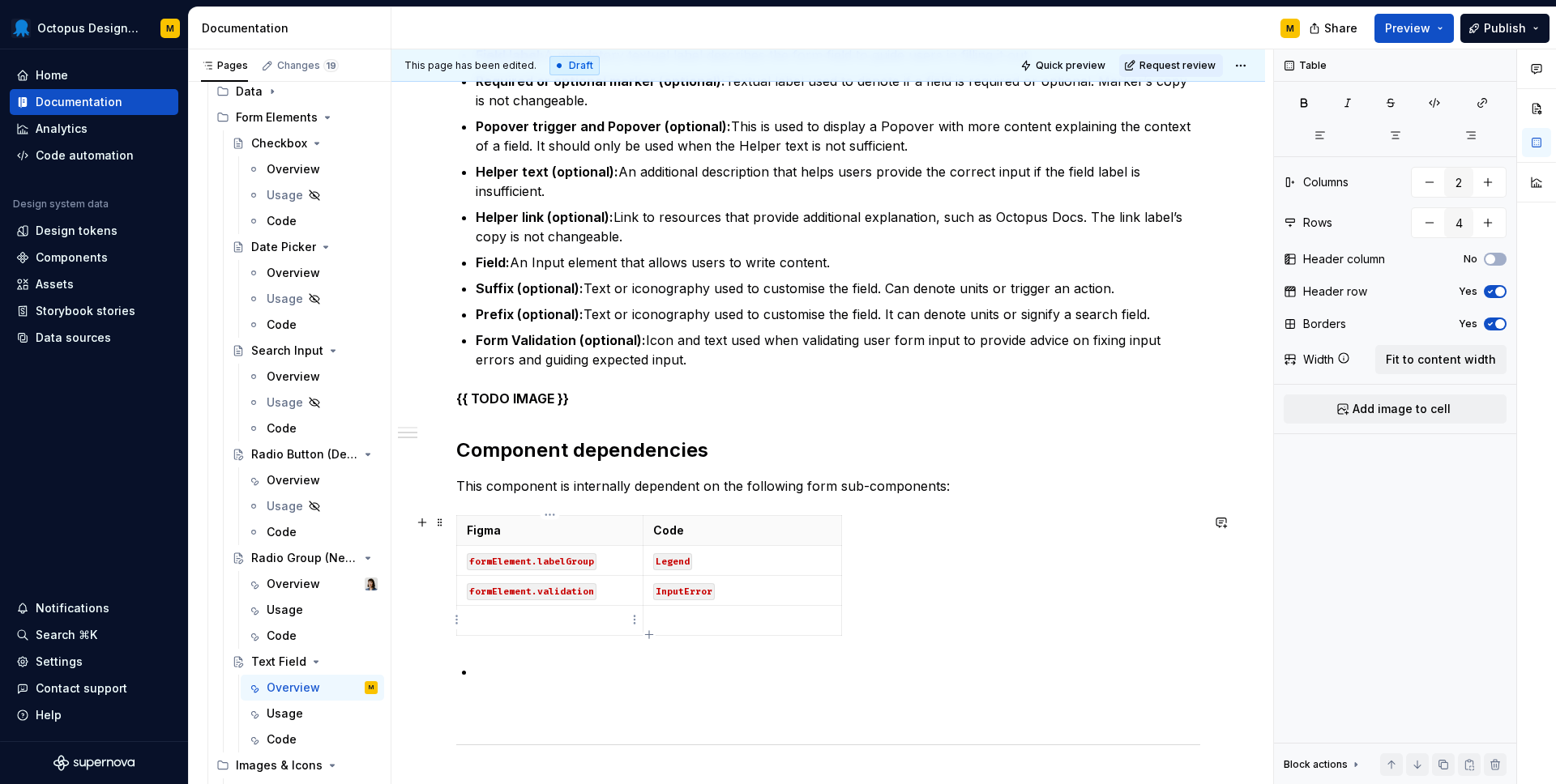
click at [579, 622] on p at bounding box center [550, 621] width 166 height 16
click at [688, 622] on p at bounding box center [741, 621] width 178 height 16
click at [613, 625] on p at bounding box center [550, 621] width 166 height 16
click at [647, 630] on icon "button" at bounding box center [649, 635] width 13 height 13
type input "5"
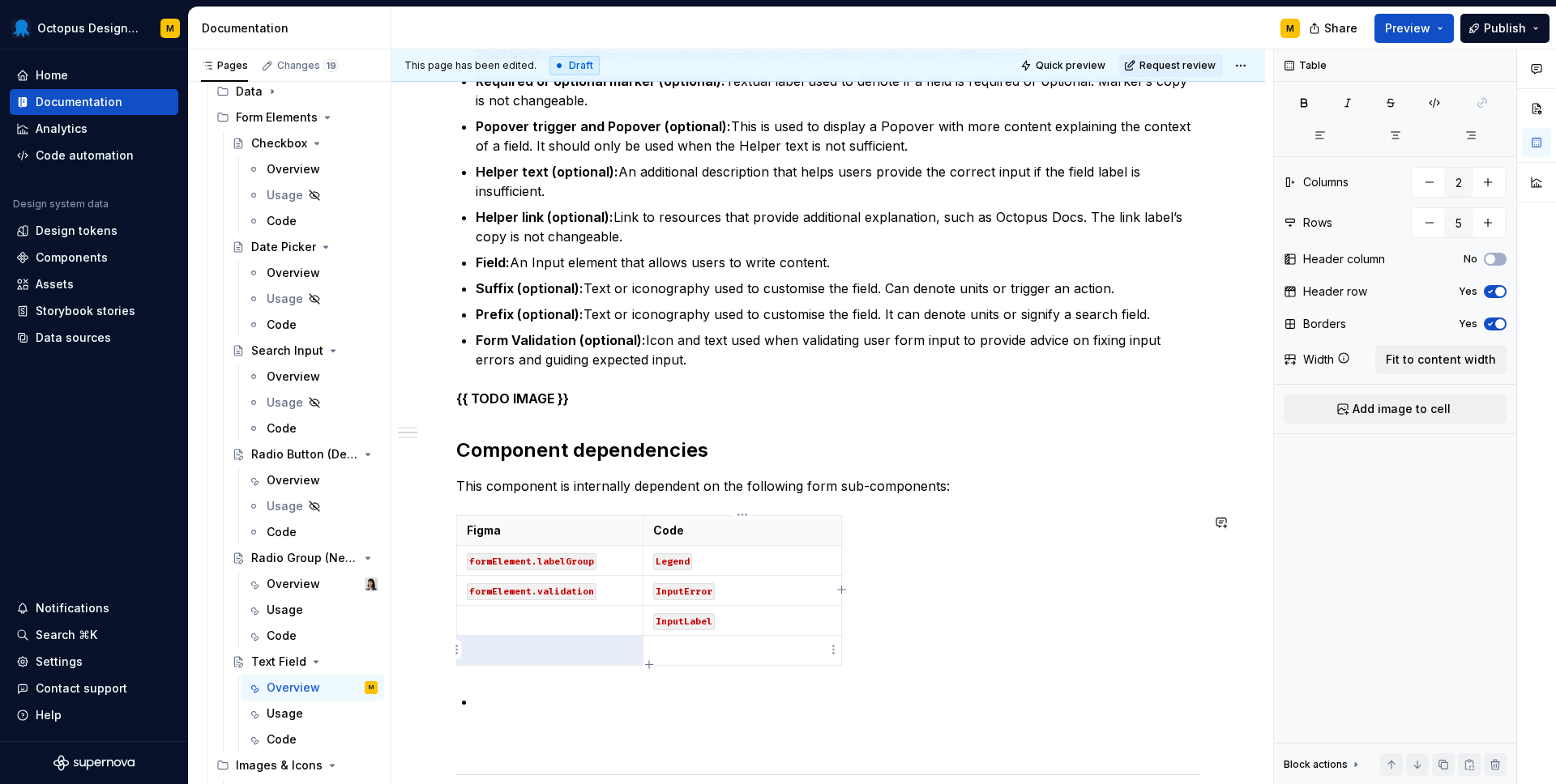
click at [671, 647] on p at bounding box center [741, 651] width 178 height 16
click at [653, 723] on div "**********" at bounding box center [828, 351] width 744 height 1285
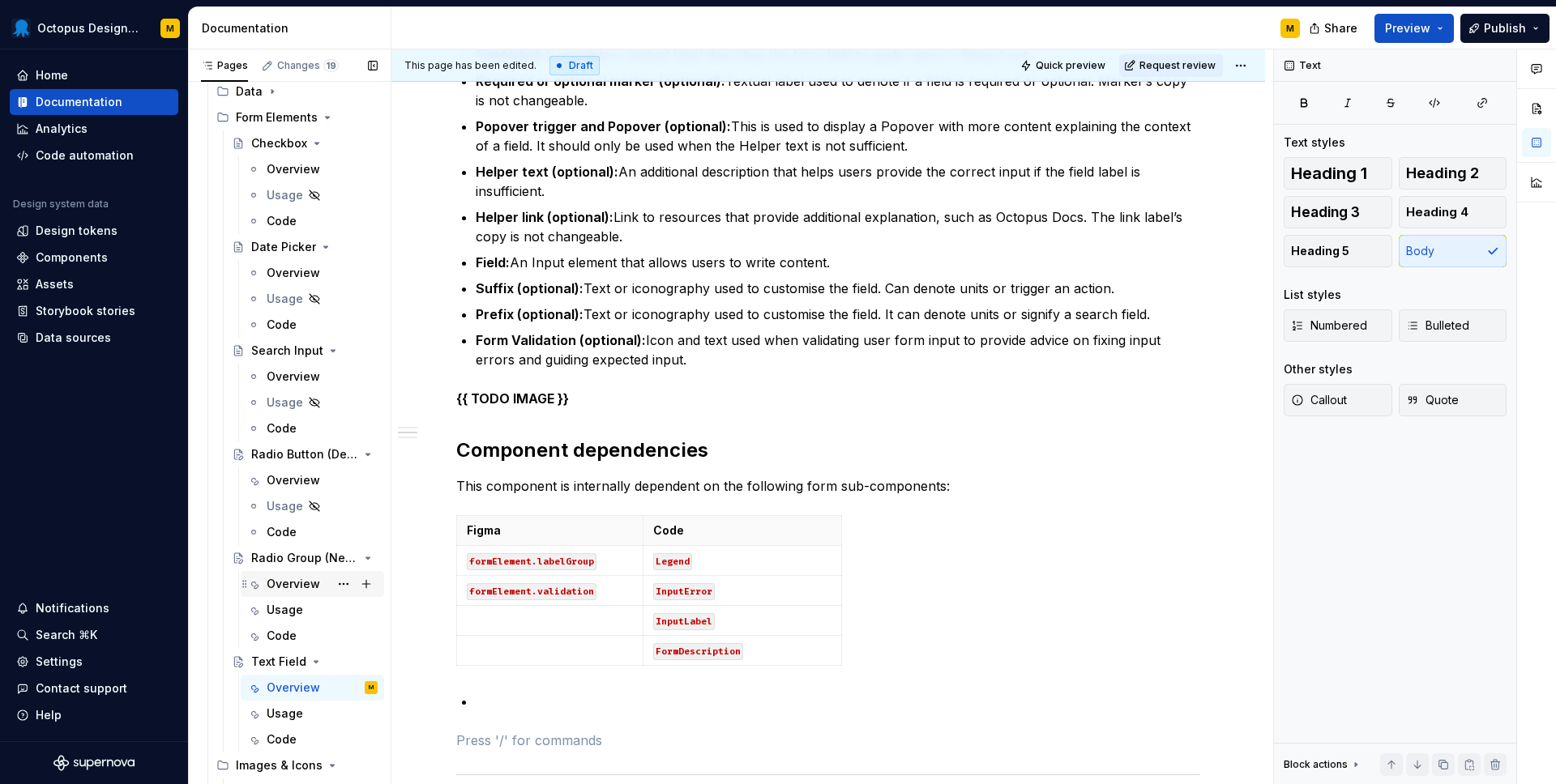
click at [287, 584] on div "Overview" at bounding box center [293, 584] width 54 height 16
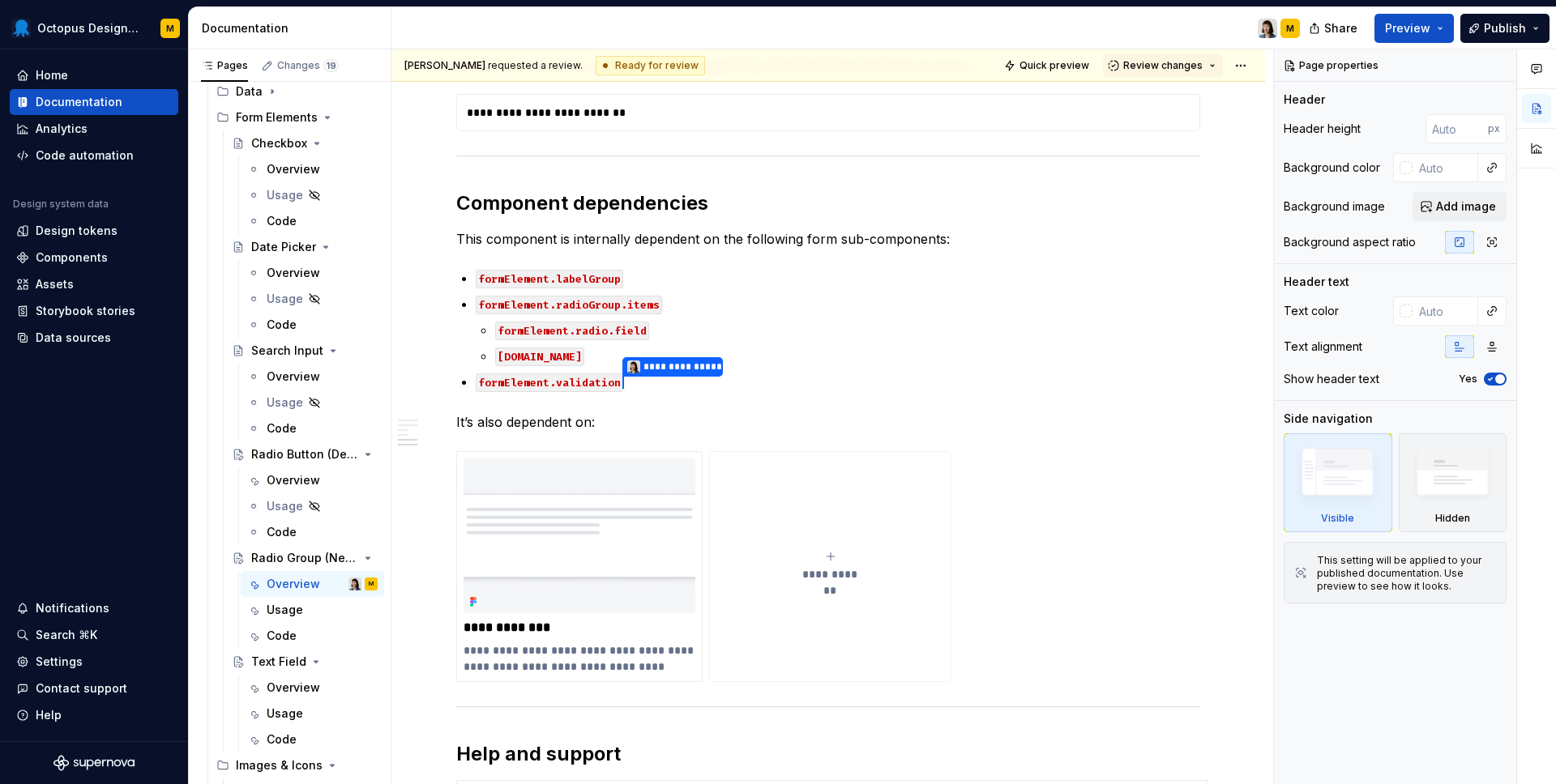
scroll to position [2002, 0]
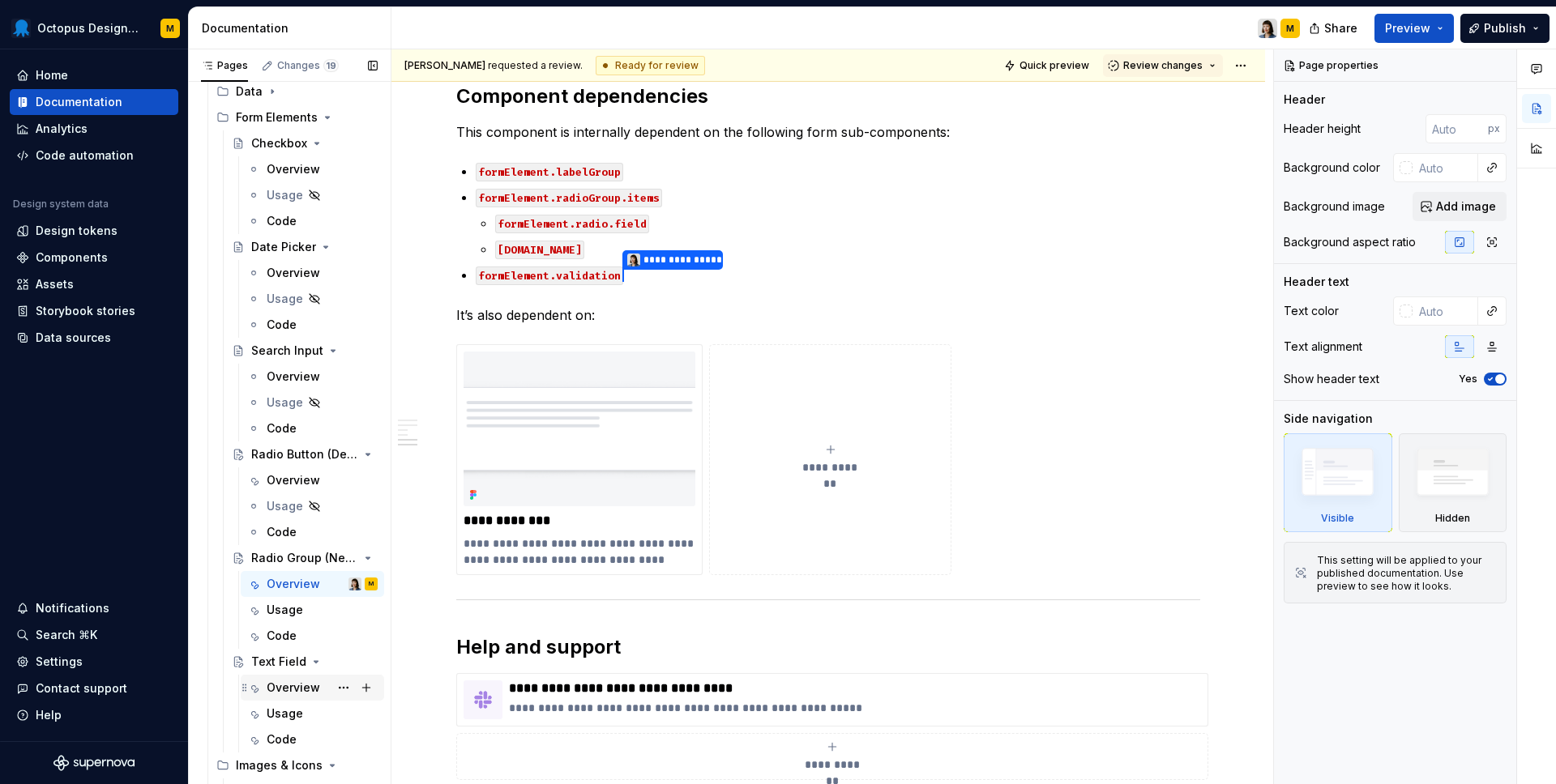
click at [300, 687] on div "Overview" at bounding box center [293, 688] width 54 height 16
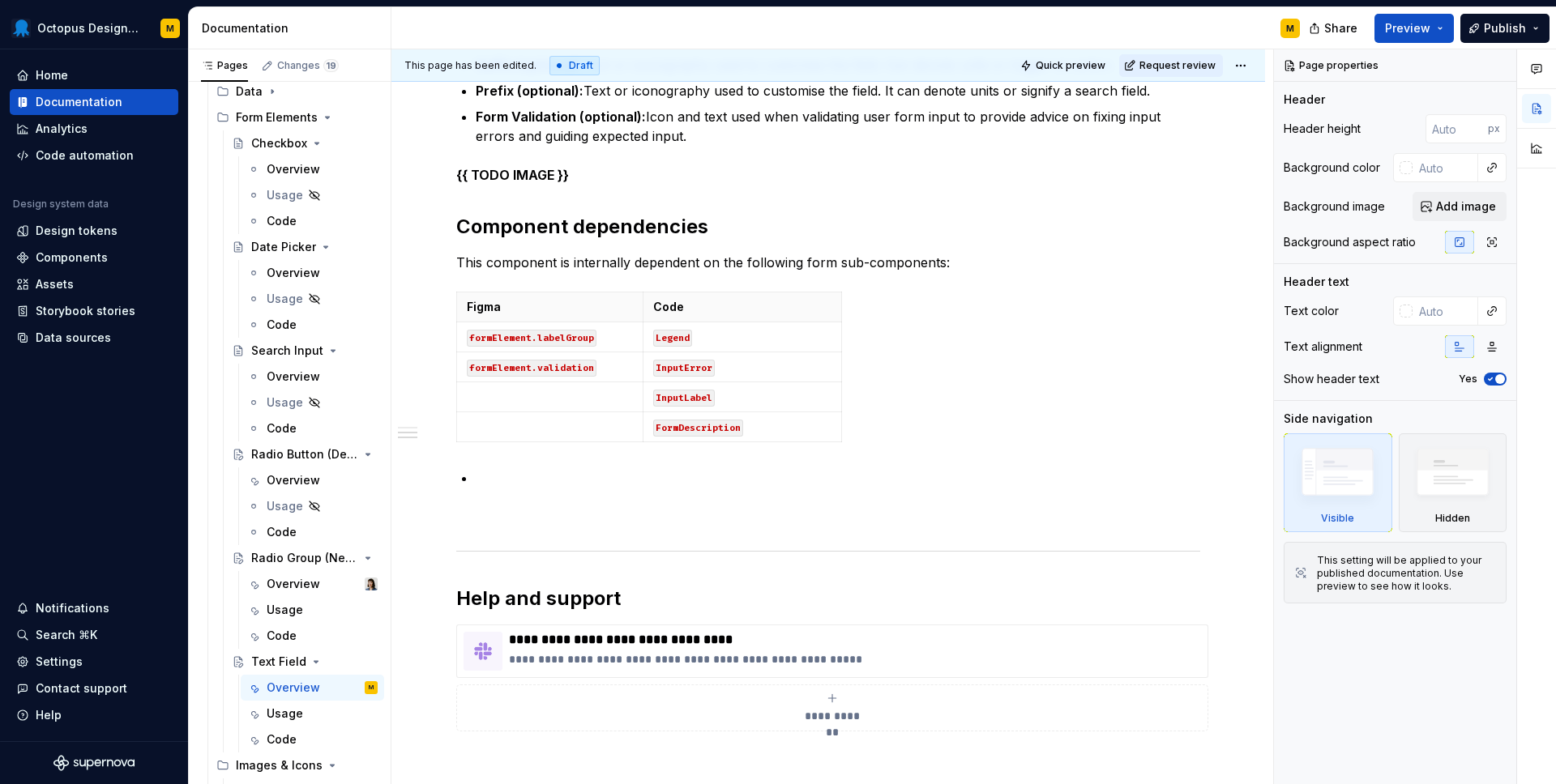
scroll to position [831, 0]
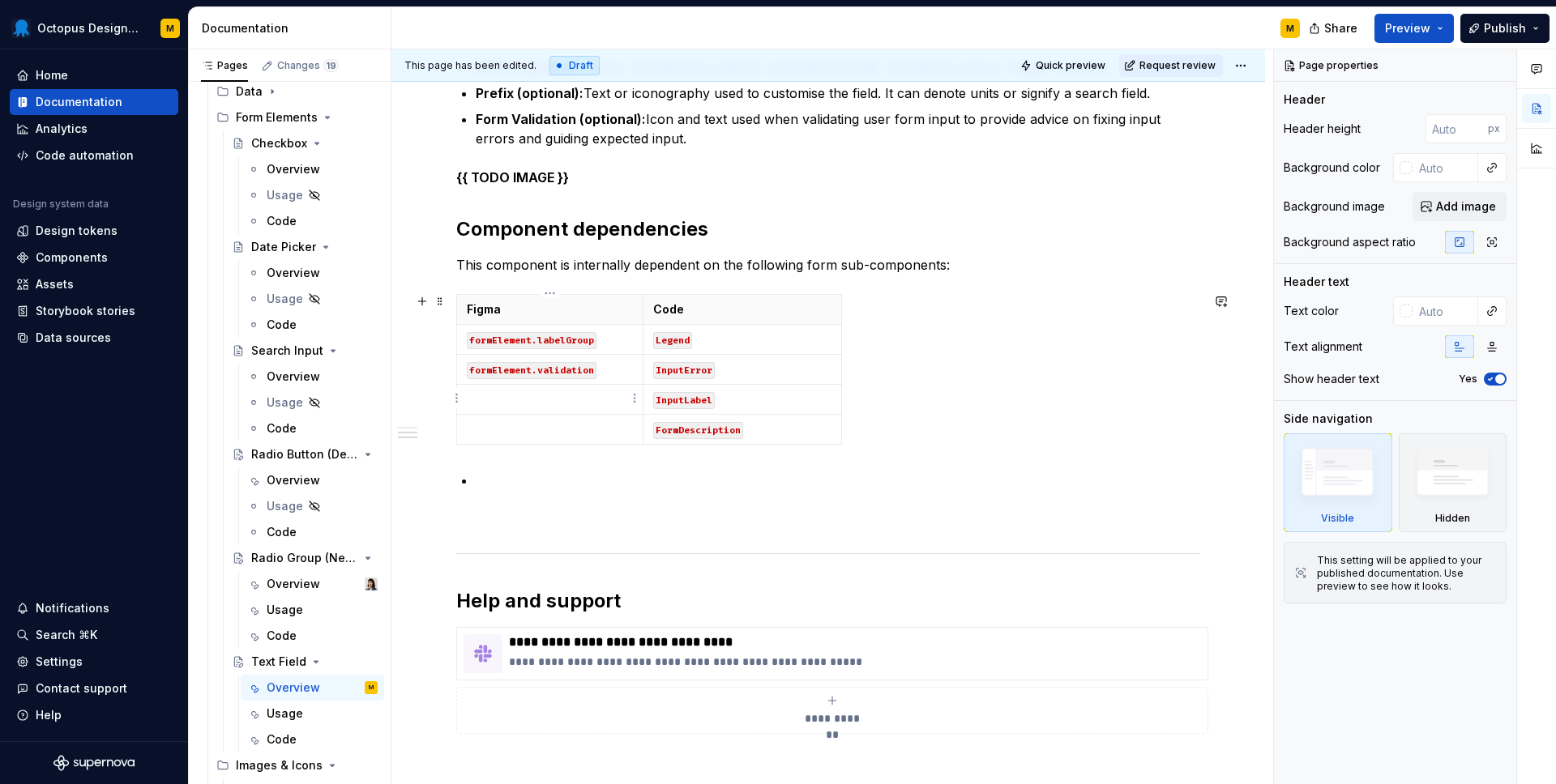
click at [568, 400] on p at bounding box center [550, 400] width 166 height 16
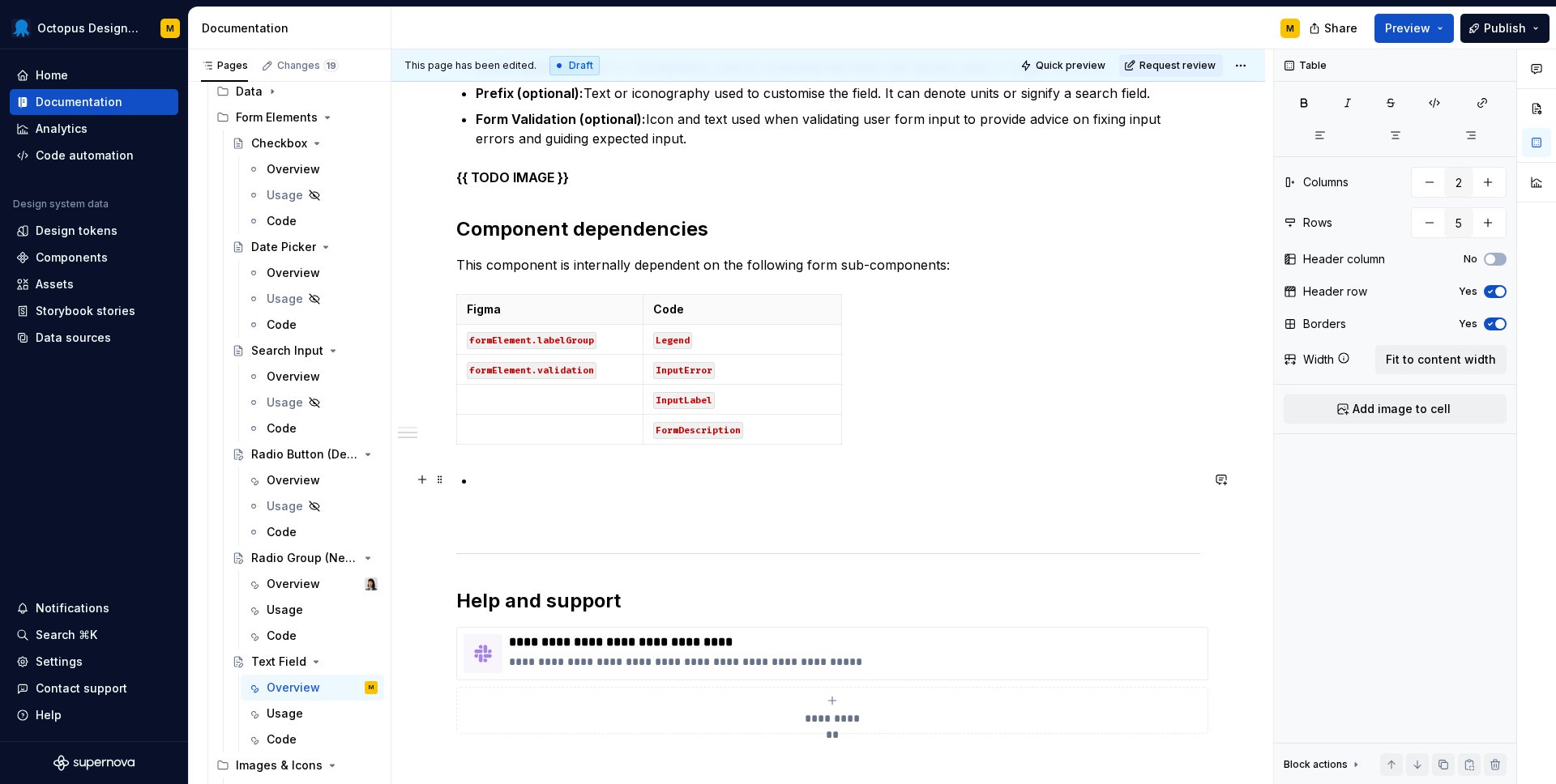
click at [570, 474] on p at bounding box center [837, 480] width 724 height 19
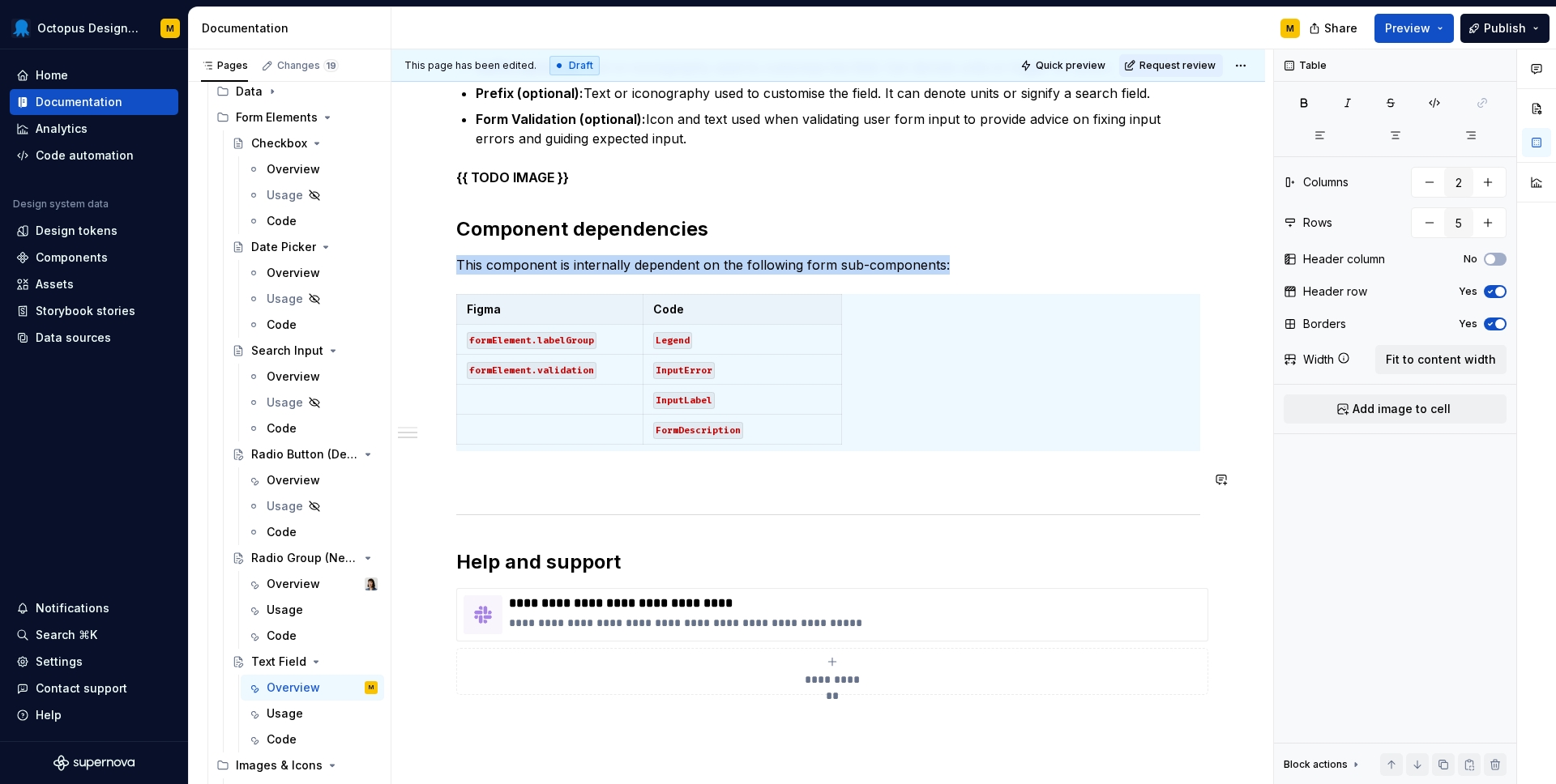
click at [661, 462] on div "**********" at bounding box center [828, 110] width 744 height 1246
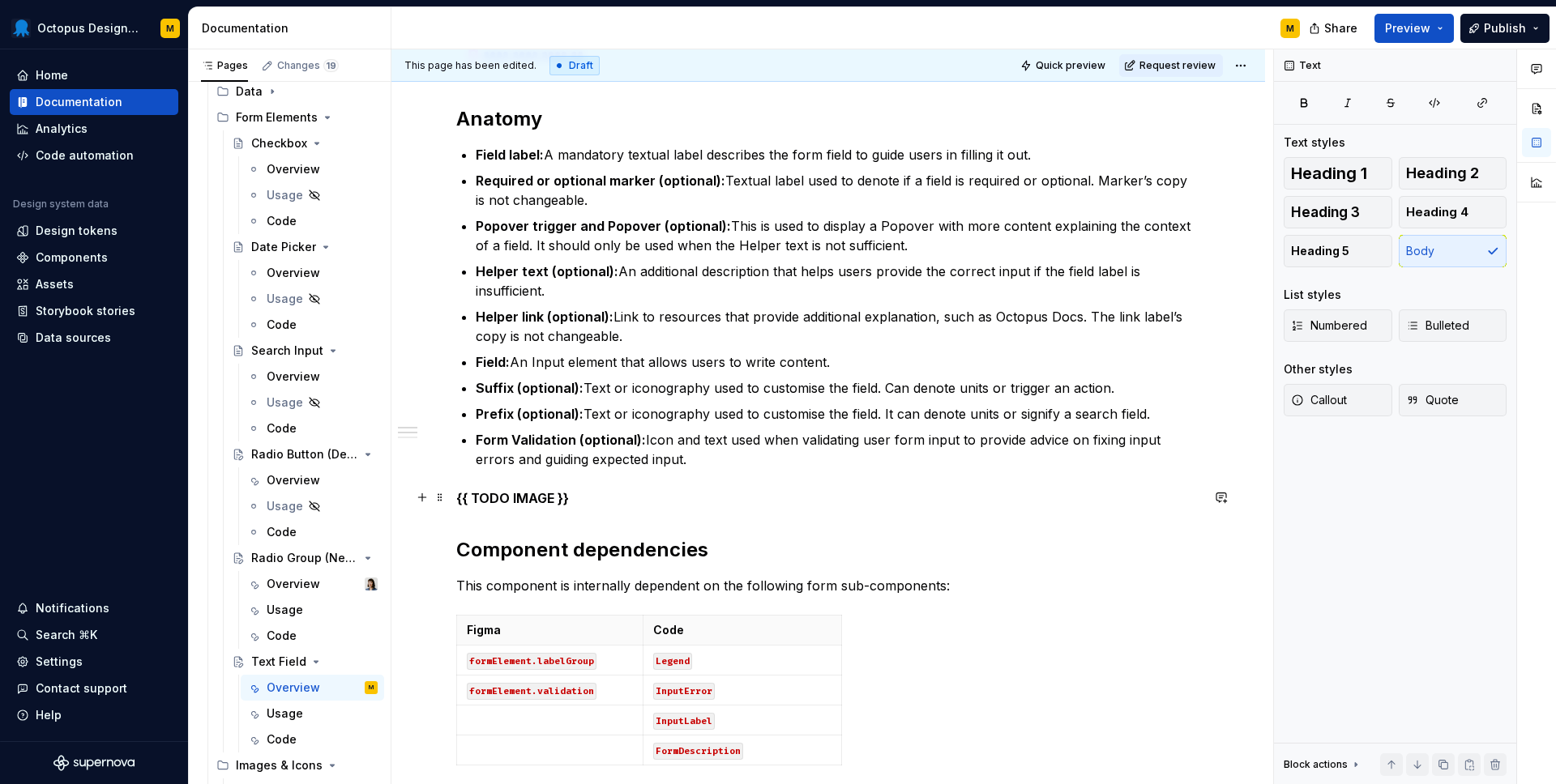
scroll to position [435, 0]
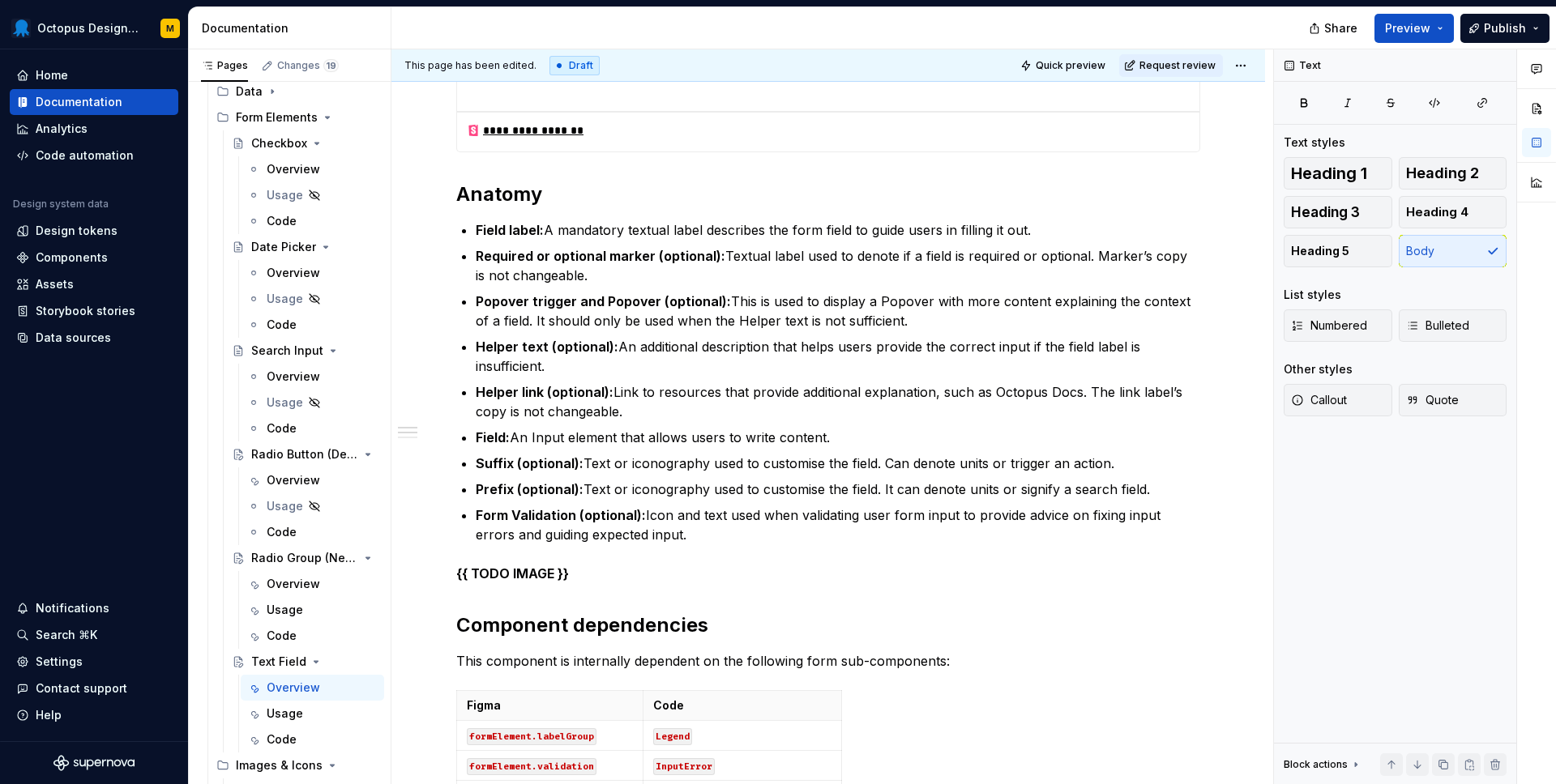
type textarea "*"
